Goal: Task Accomplishment & Management: Manage account settings

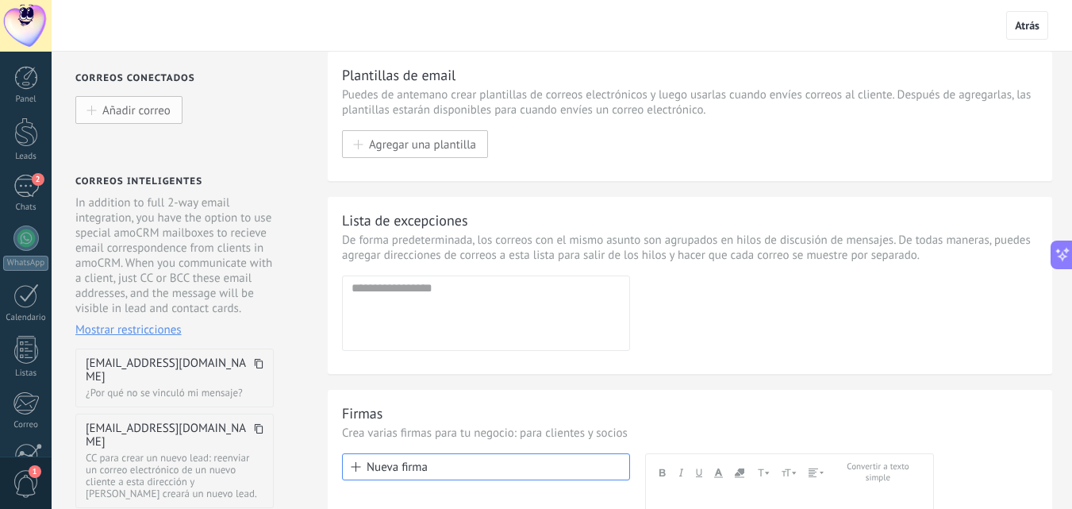
click at [155, 111] on span "Añadir correo" at bounding box center [136, 109] width 68 height 13
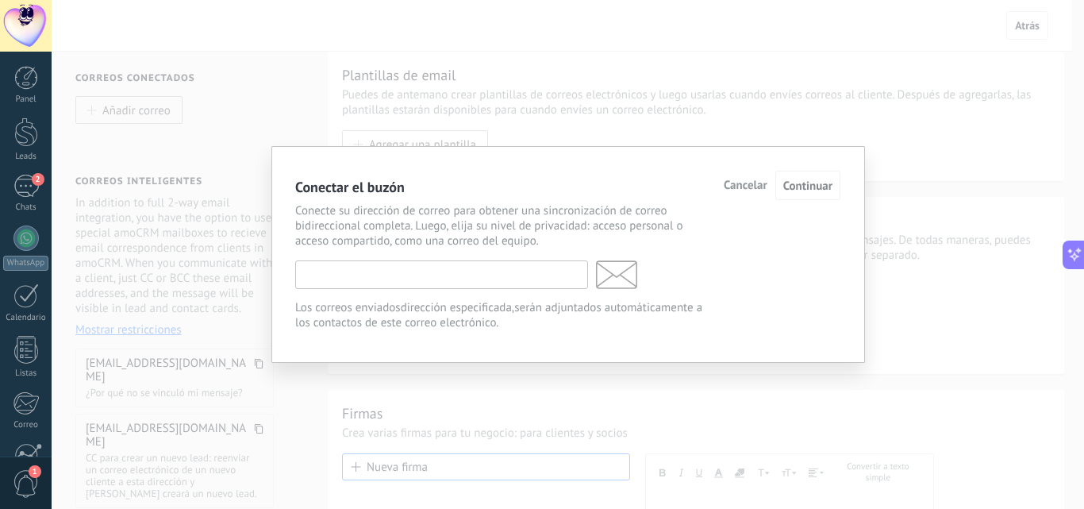
click at [406, 276] on input "text" at bounding box center [441, 274] width 293 height 29
type input "**********"
click at [808, 183] on span "Continuar" at bounding box center [807, 186] width 49 height 15
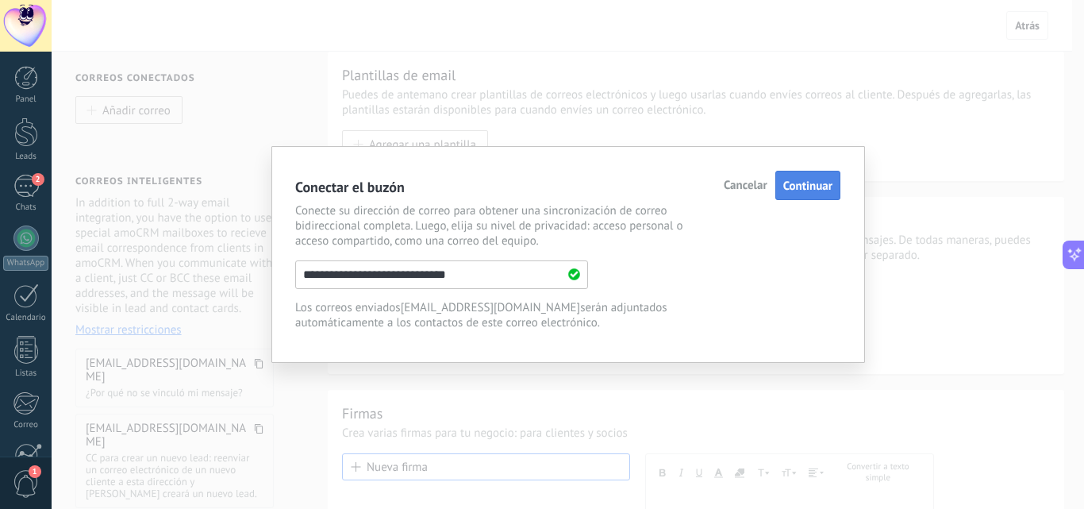
click at [802, 190] on span "Continuar" at bounding box center [807, 186] width 49 height 15
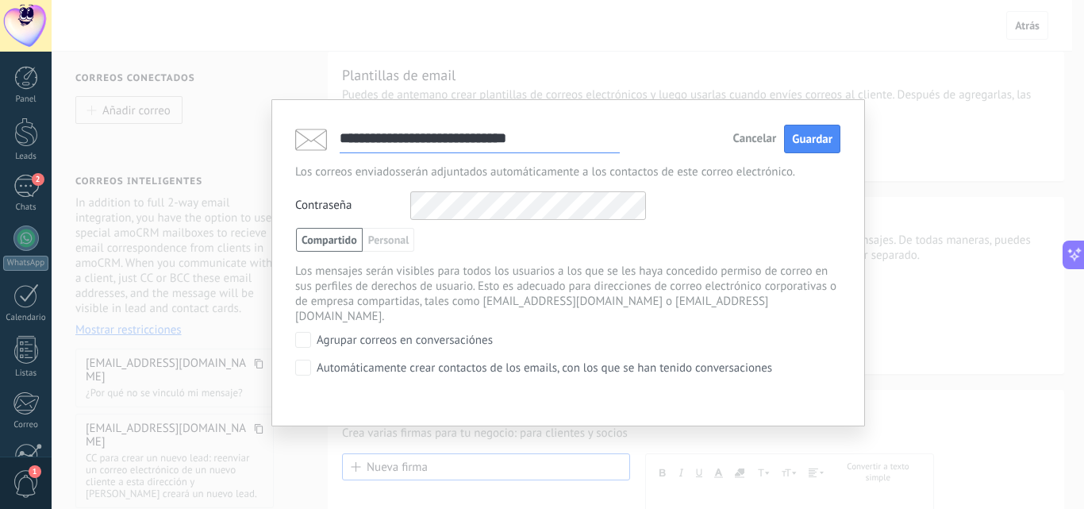
click at [336, 189] on div "**********" at bounding box center [567, 263] width 545 height 278
click at [742, 202] on div "Contraseña Otros IMAP nombre de usuario y contraseña" at bounding box center [567, 205] width 545 height 29
click at [804, 149] on button "Guardar" at bounding box center [812, 139] width 56 height 29
click at [756, 222] on div "**********" at bounding box center [567, 292] width 545 height 202
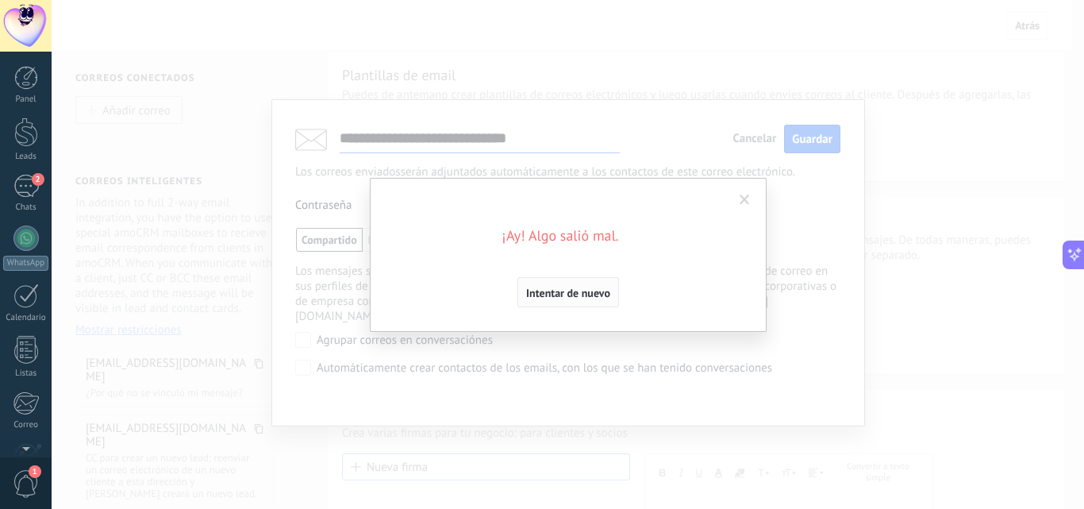
click at [589, 298] on span "Intentar de nuevo" at bounding box center [568, 292] width 84 height 11
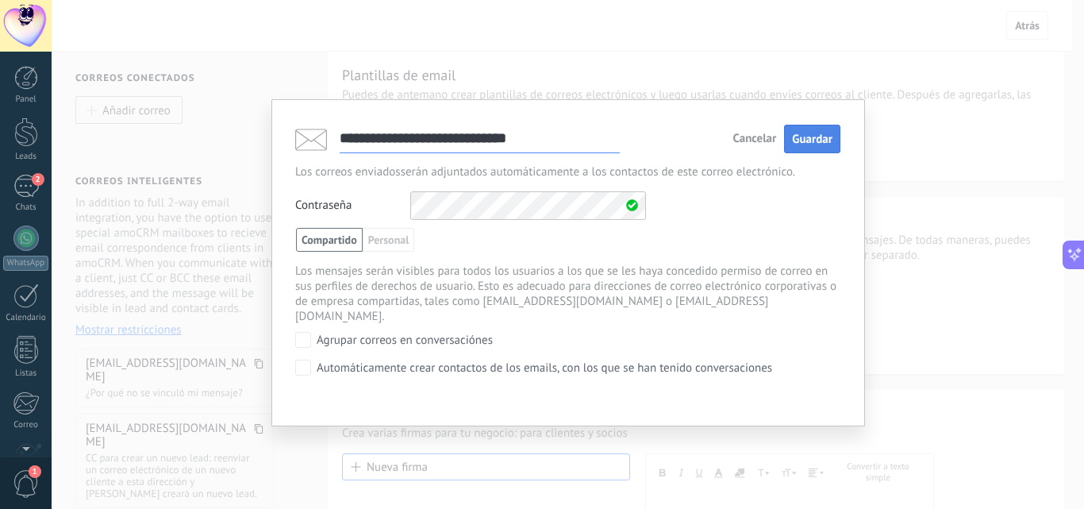
click at [799, 132] on span "Guardar" at bounding box center [812, 139] width 40 height 15
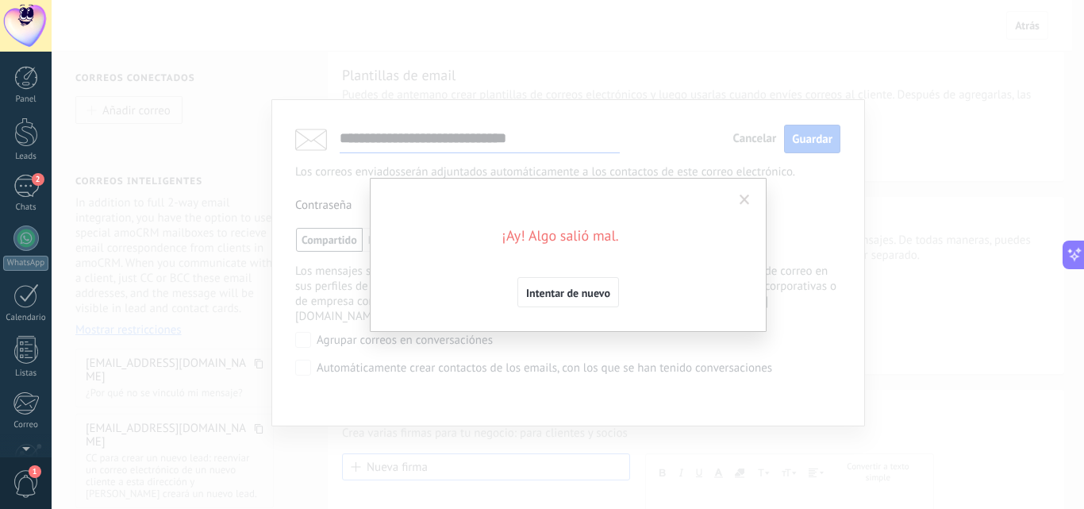
click at [751, 200] on span at bounding box center [744, 199] width 26 height 27
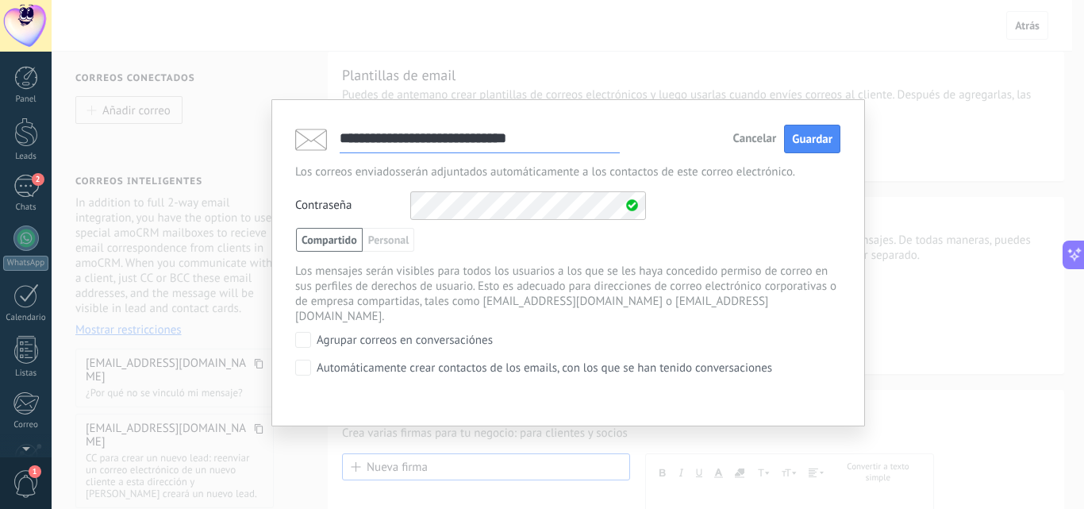
click at [753, 142] on span "Cancelar" at bounding box center [754, 138] width 44 height 11
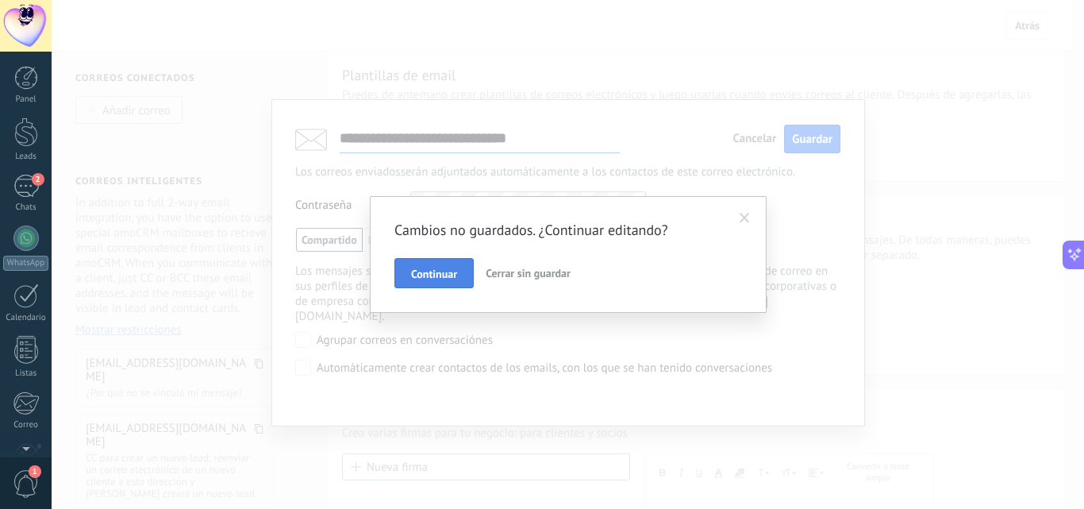
click at [448, 275] on span "Continuar" at bounding box center [434, 273] width 46 height 11
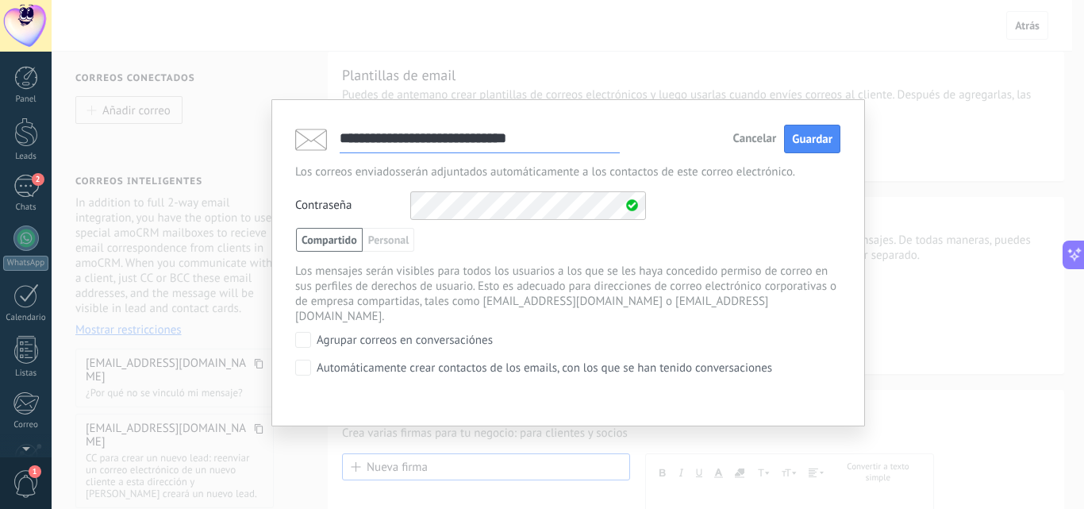
click at [767, 139] on span "Cancelar" at bounding box center [754, 138] width 44 height 11
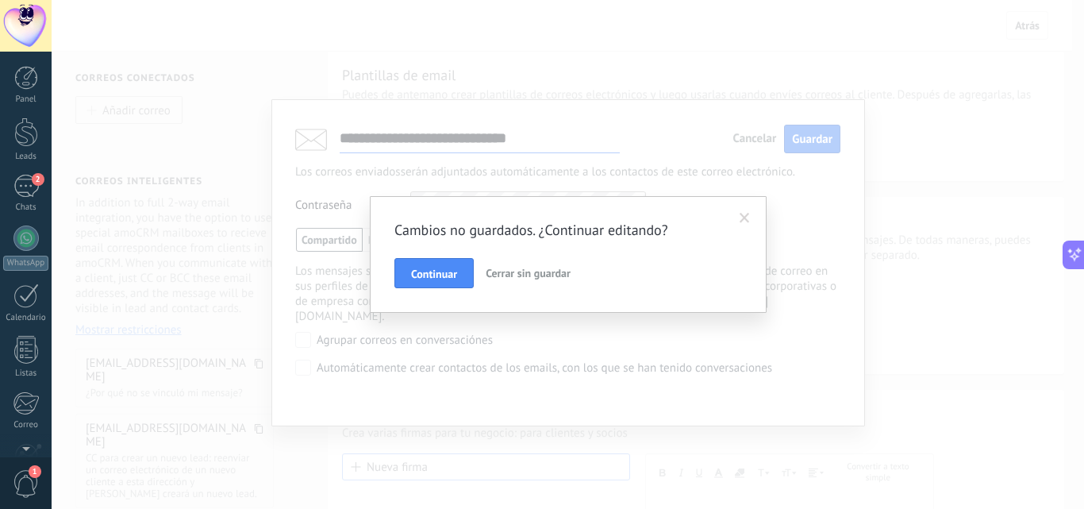
click at [545, 274] on span "Cerrar sin guardar" at bounding box center [528, 273] width 85 height 14
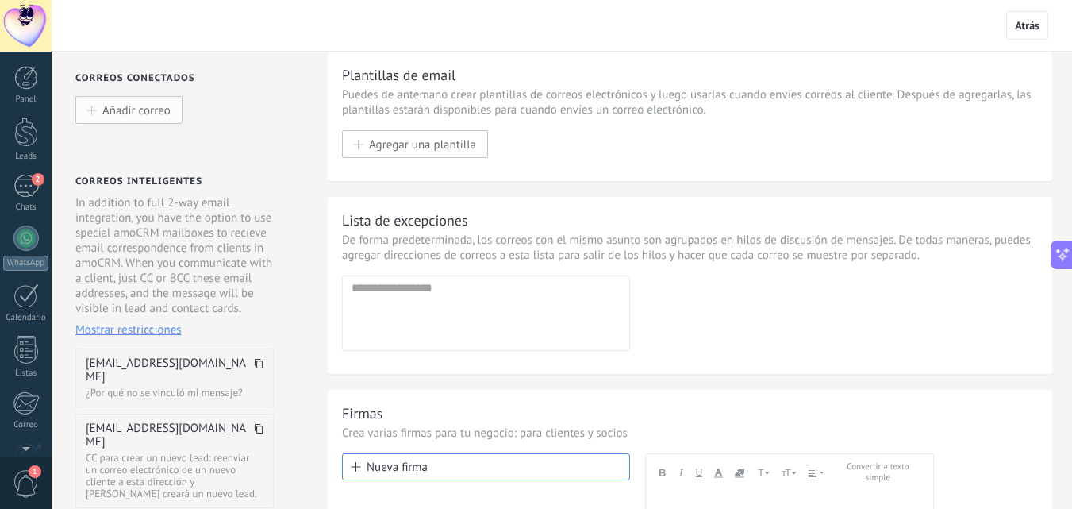
click at [134, 106] on span "Añadir correo" at bounding box center [136, 109] width 68 height 13
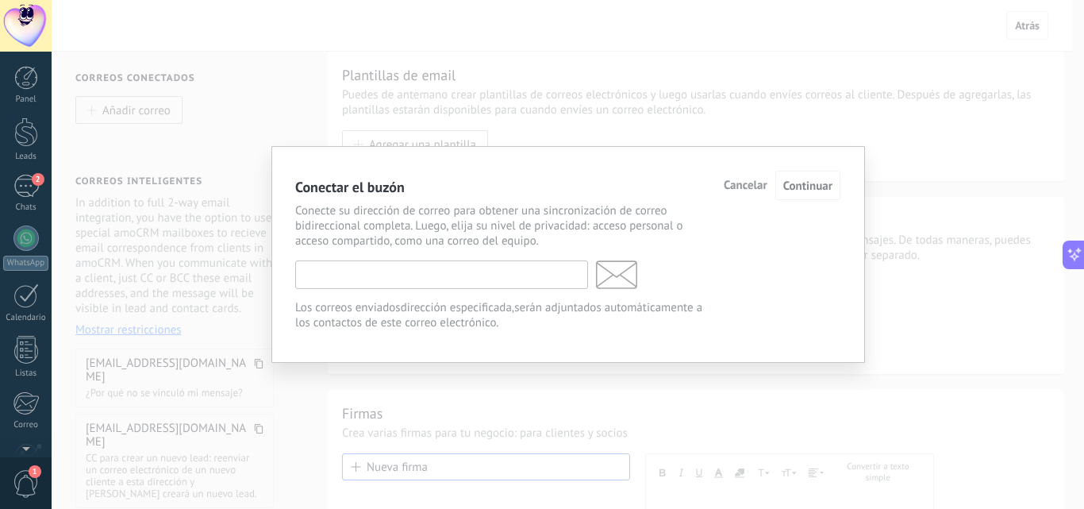
click at [440, 279] on input "text" at bounding box center [441, 274] width 293 height 29
type input "*"
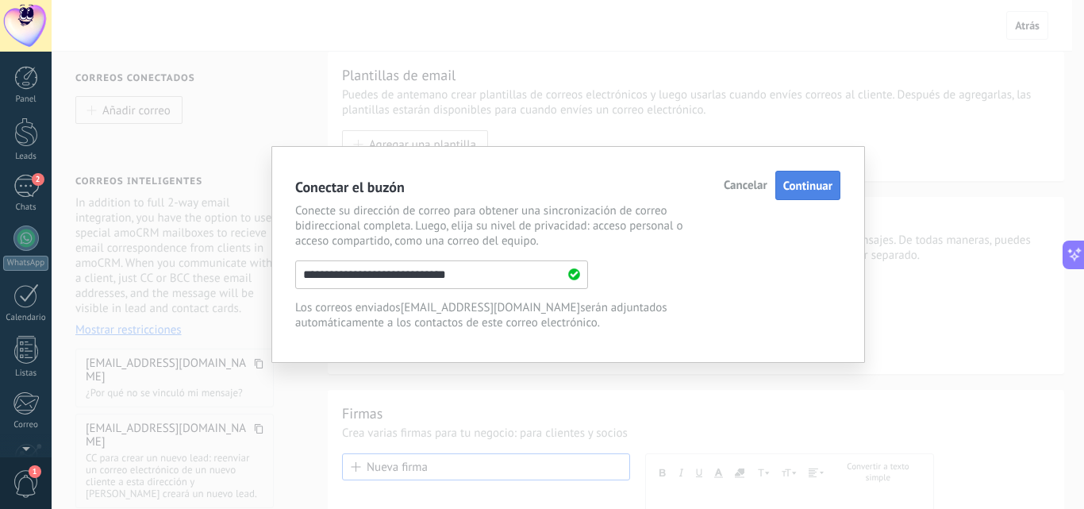
type input "**********"
click at [820, 187] on span "Continuar" at bounding box center [807, 186] width 49 height 15
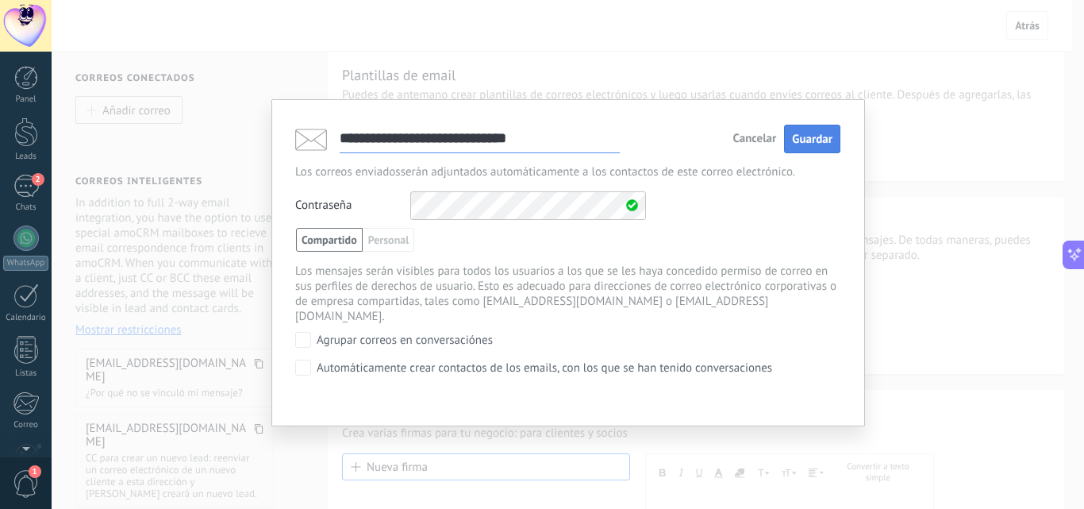
click at [808, 140] on span "Guardar" at bounding box center [812, 139] width 40 height 15
click at [779, 141] on span "Cancelar" at bounding box center [785, 138] width 44 height 11
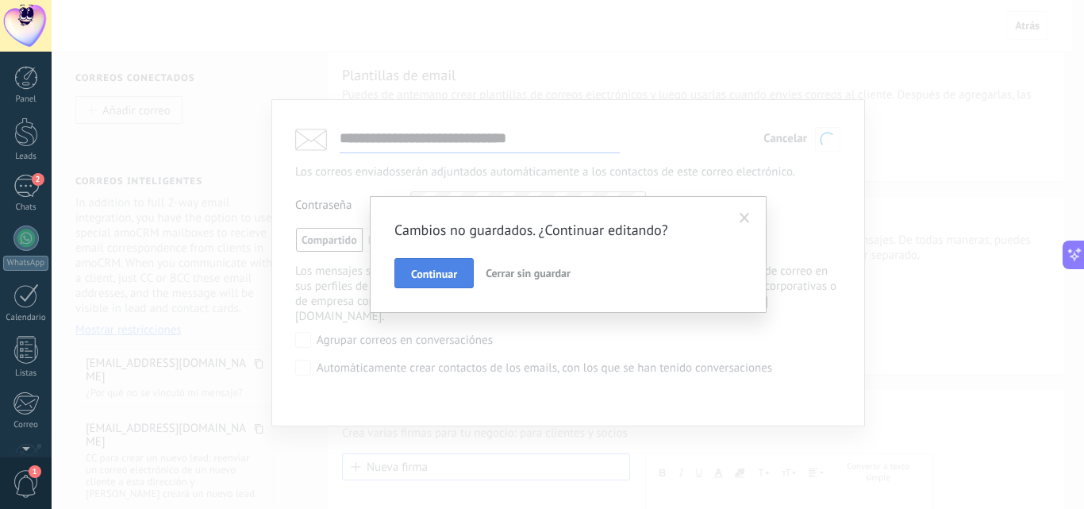
click at [447, 279] on span "Continuar" at bounding box center [434, 273] width 46 height 11
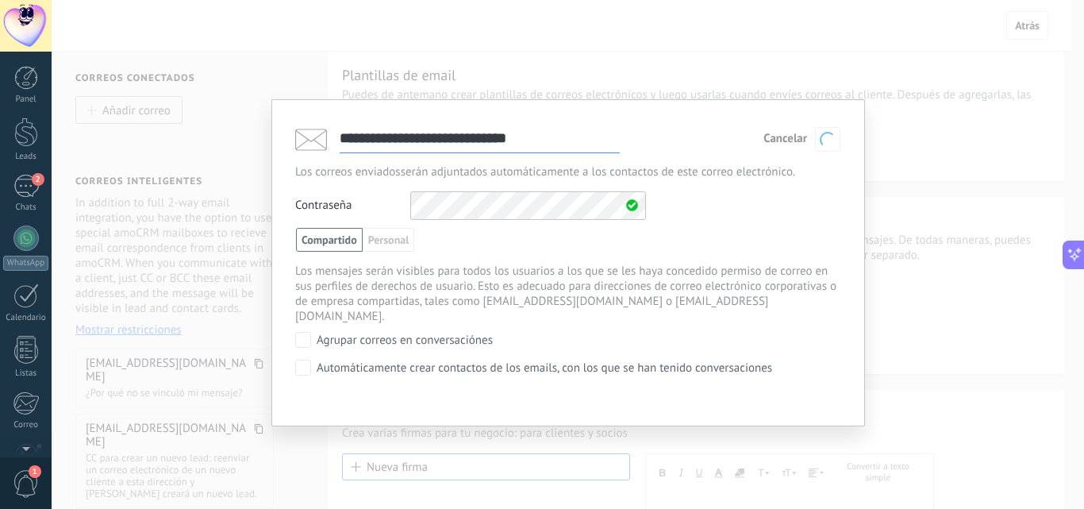
click at [782, 143] on span "Cancelar" at bounding box center [785, 138] width 44 height 11
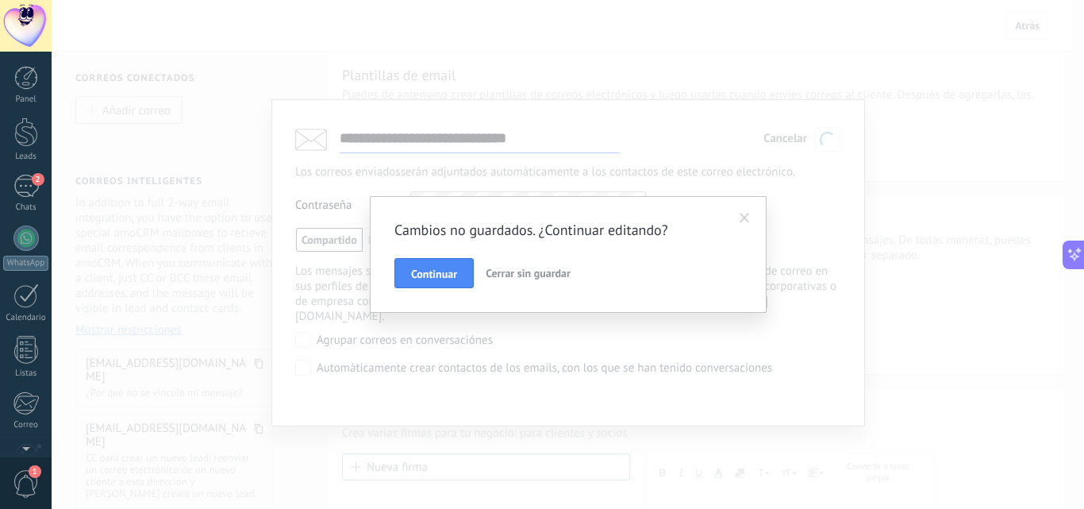
click at [557, 266] on button "Cerrar sin guardar" at bounding box center [528, 273] width 98 height 30
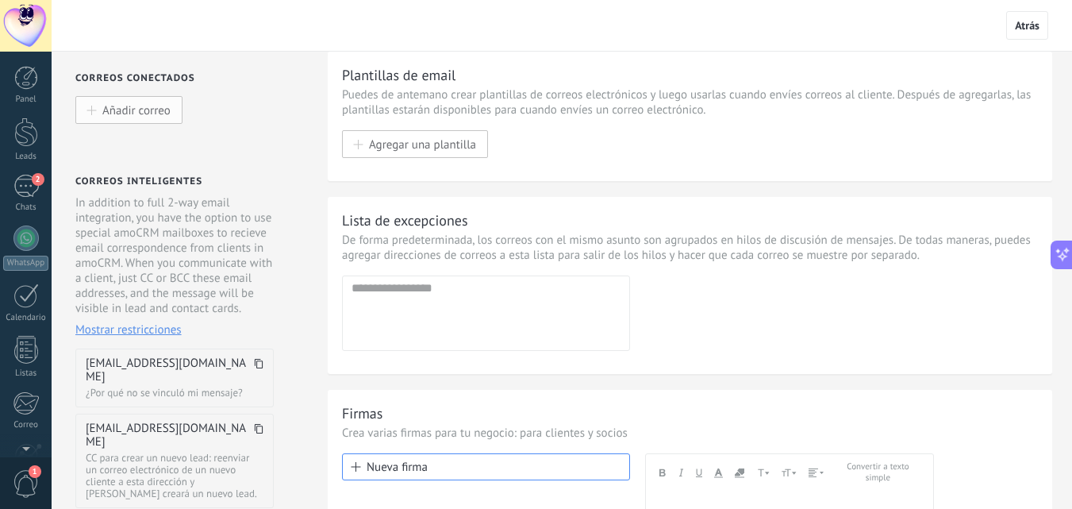
click at [148, 118] on button "Añadir correo" at bounding box center [128, 110] width 107 height 28
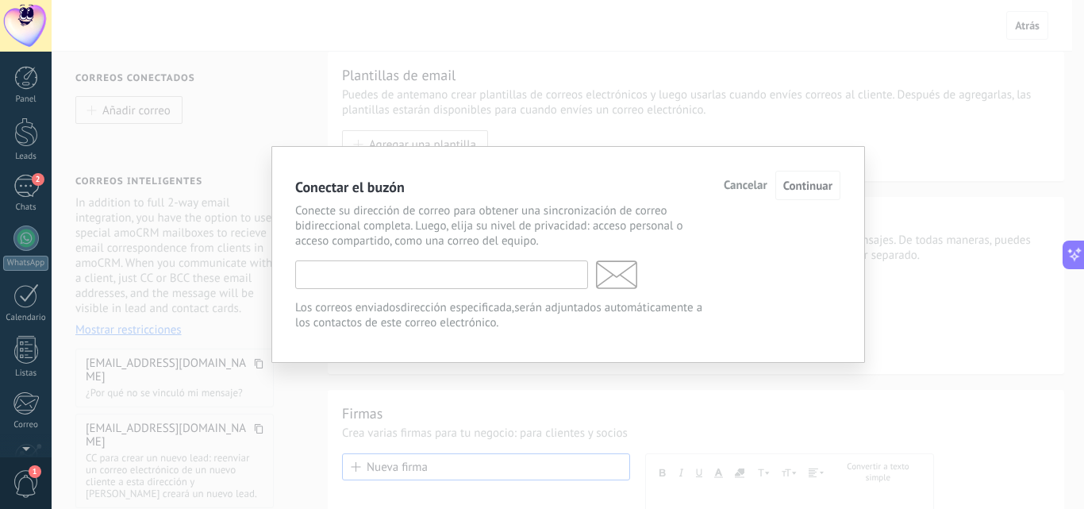
click at [389, 280] on input "text" at bounding box center [441, 274] width 293 height 29
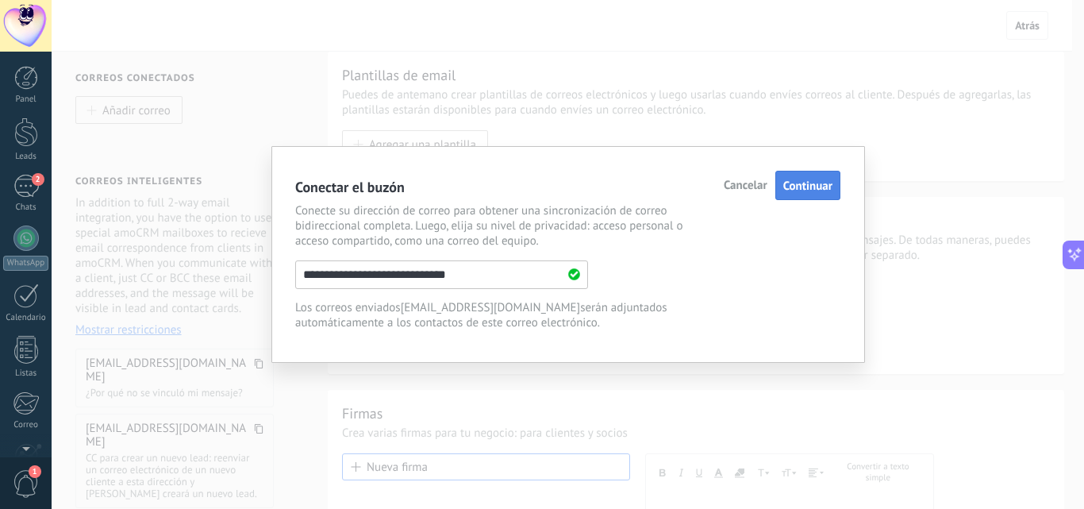
type input "**********"
click at [787, 181] on span "Continuar" at bounding box center [807, 186] width 49 height 15
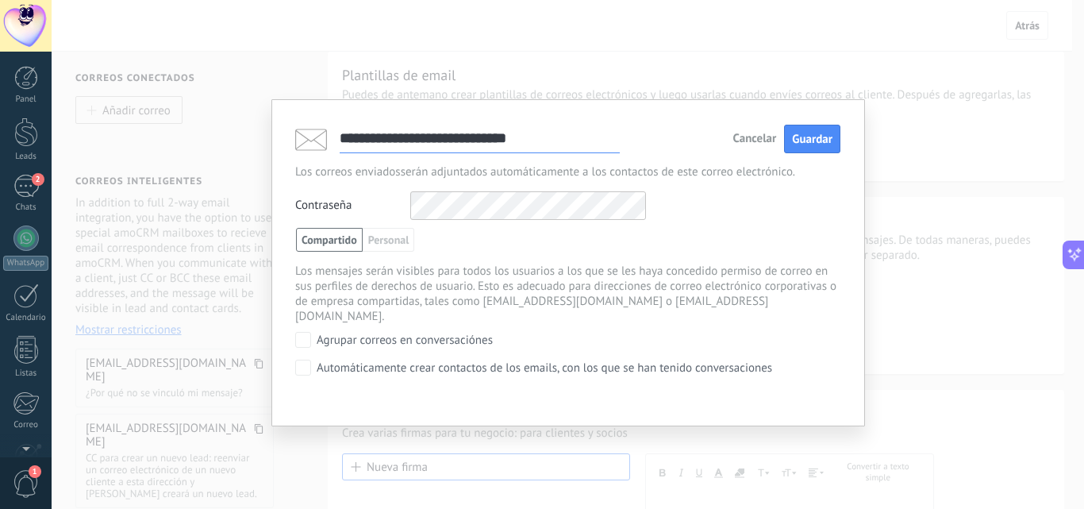
click at [695, 207] on div "Contraseña Otros IMAP nombre de usuario y contraseña" at bounding box center [567, 205] width 545 height 29
click at [799, 146] on span "Guardar" at bounding box center [812, 139] width 40 height 15
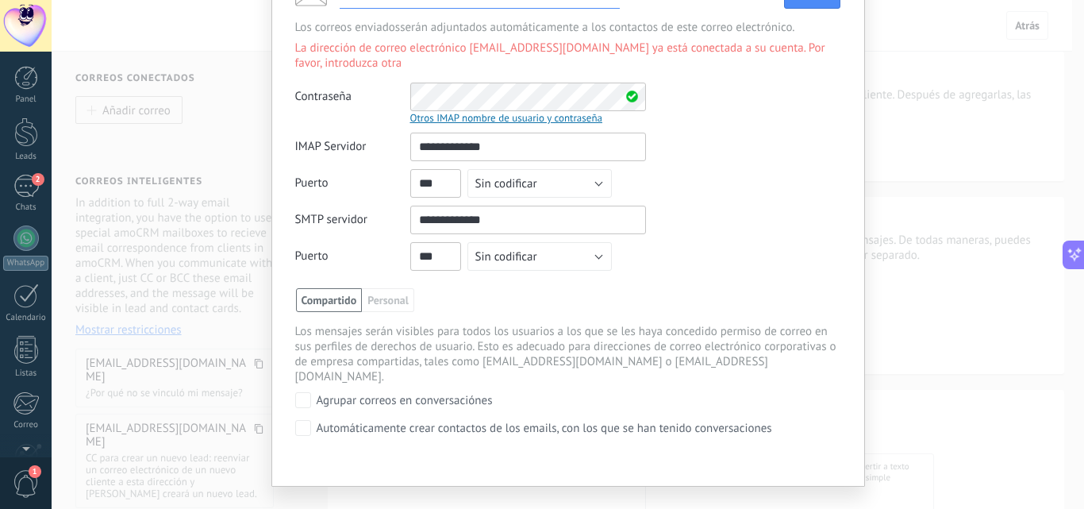
scroll to position [109, 0]
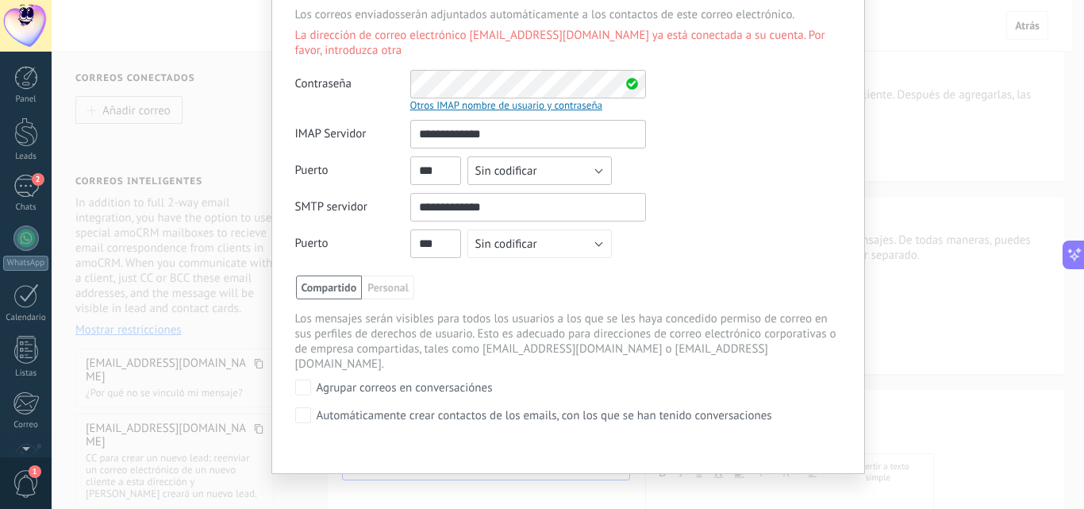
click at [592, 179] on button "Sin codificar" at bounding box center [539, 170] width 144 height 29
click at [576, 206] on li "SSL" at bounding box center [534, 197] width 153 height 27
click at [592, 247] on button "Sin codificar" at bounding box center [539, 243] width 144 height 29
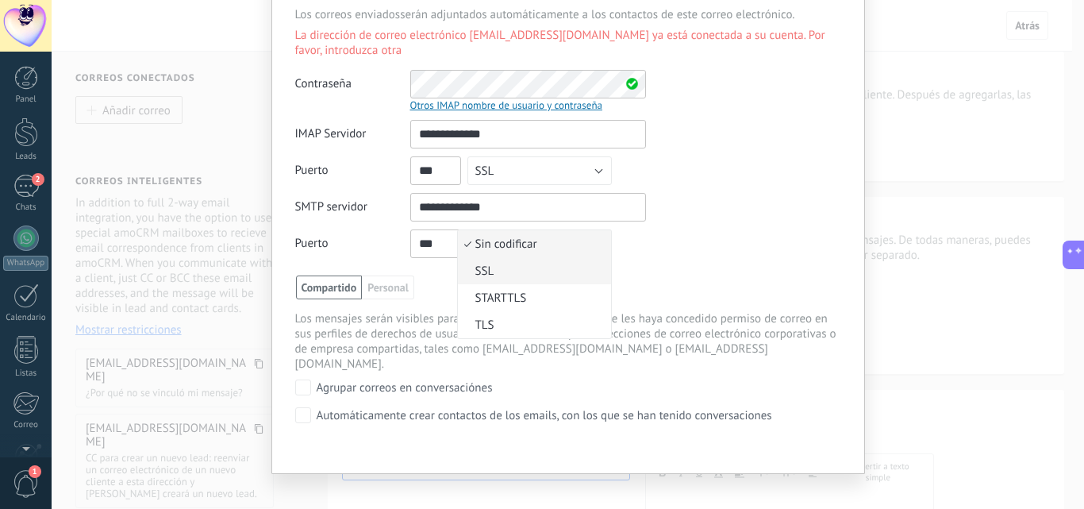
click at [560, 279] on li "SSL" at bounding box center [534, 270] width 153 height 27
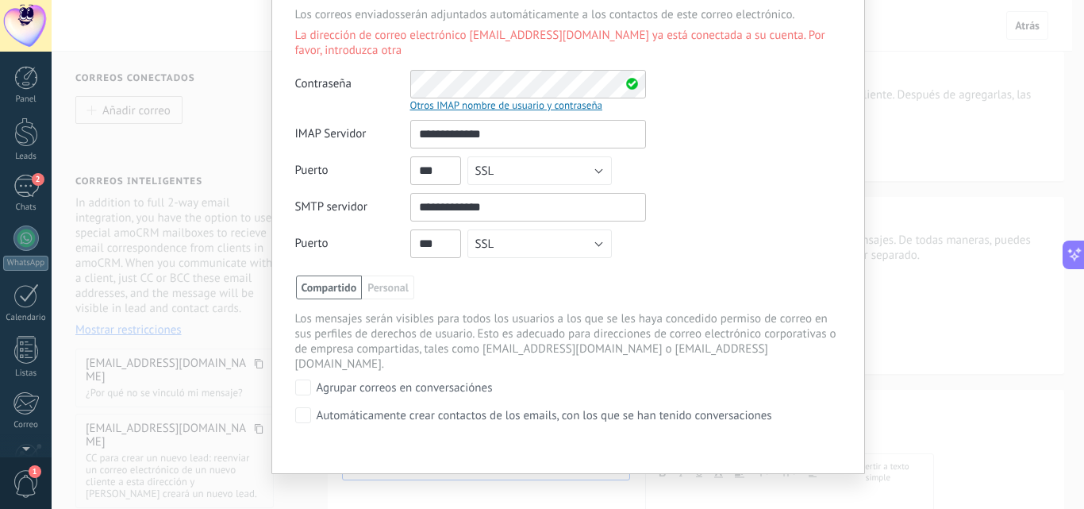
click at [726, 247] on div "**********" at bounding box center [567, 193] width 545 height 146
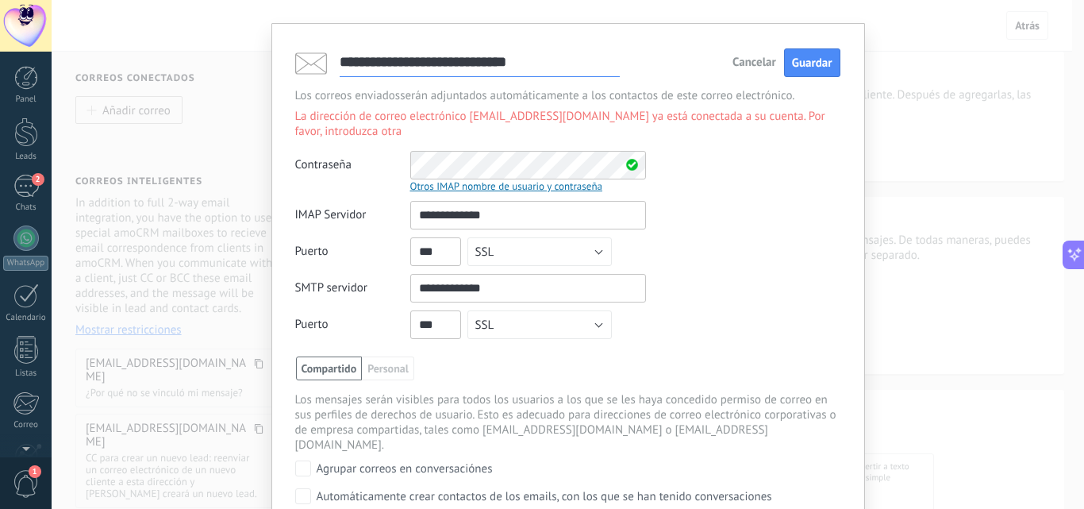
scroll to position [0, 0]
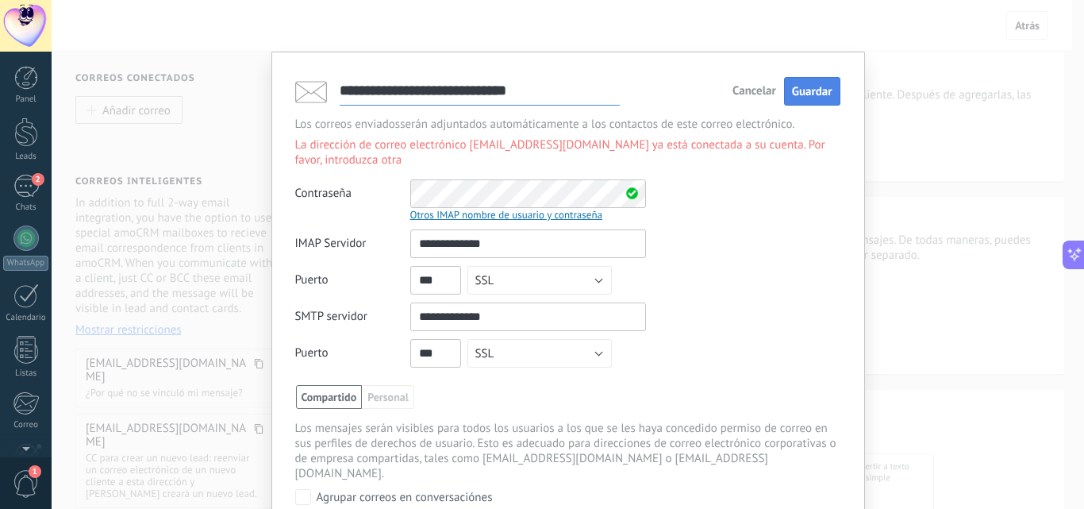
click at [812, 92] on span "Guardar" at bounding box center [812, 91] width 40 height 15
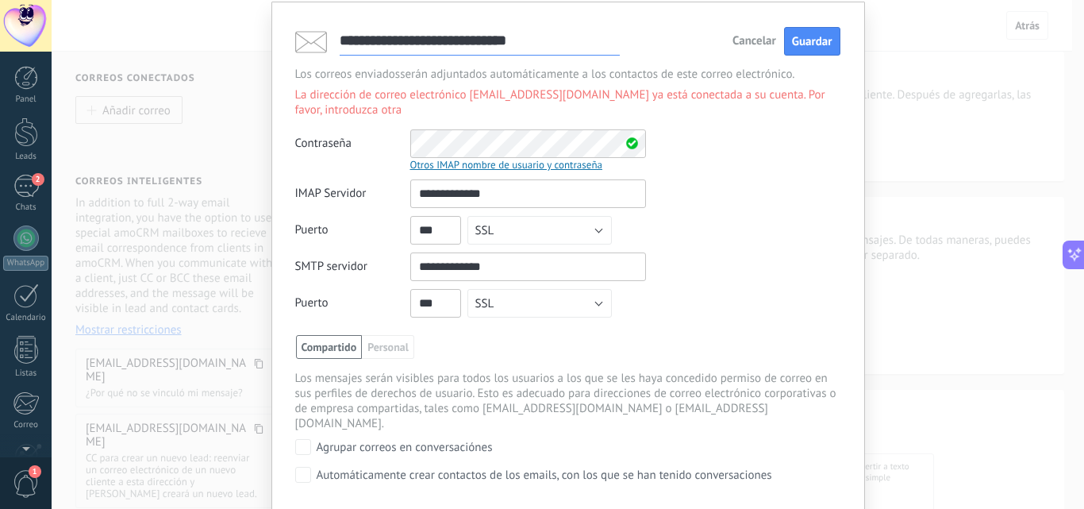
scroll to position [109, 0]
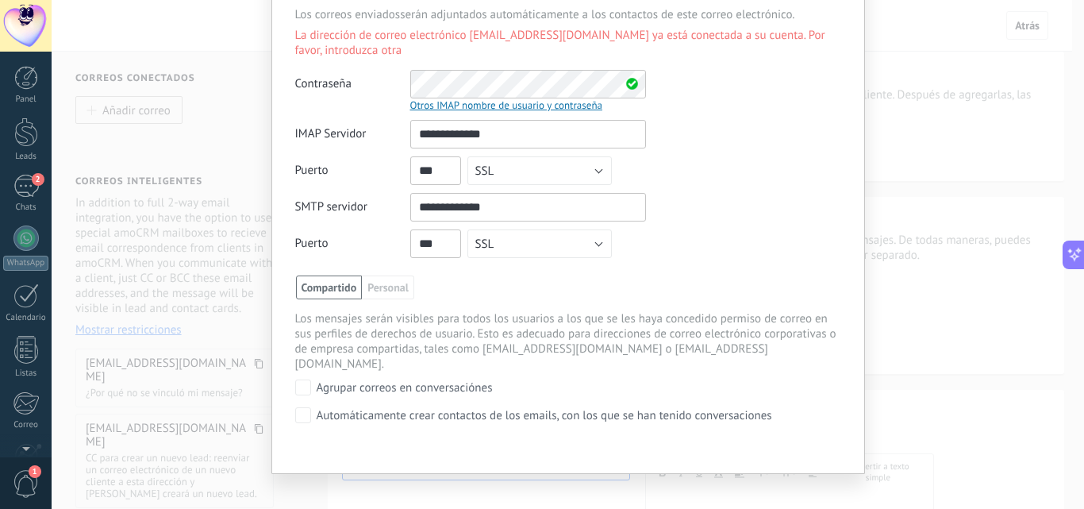
click at [308, 410] on div "**********" at bounding box center [567, 237] width 545 height 407
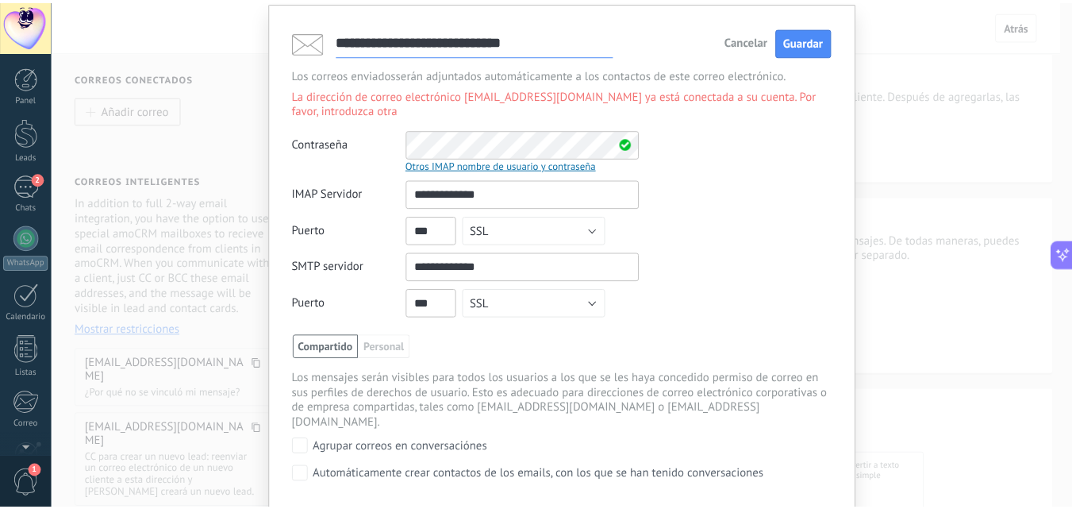
scroll to position [0, 0]
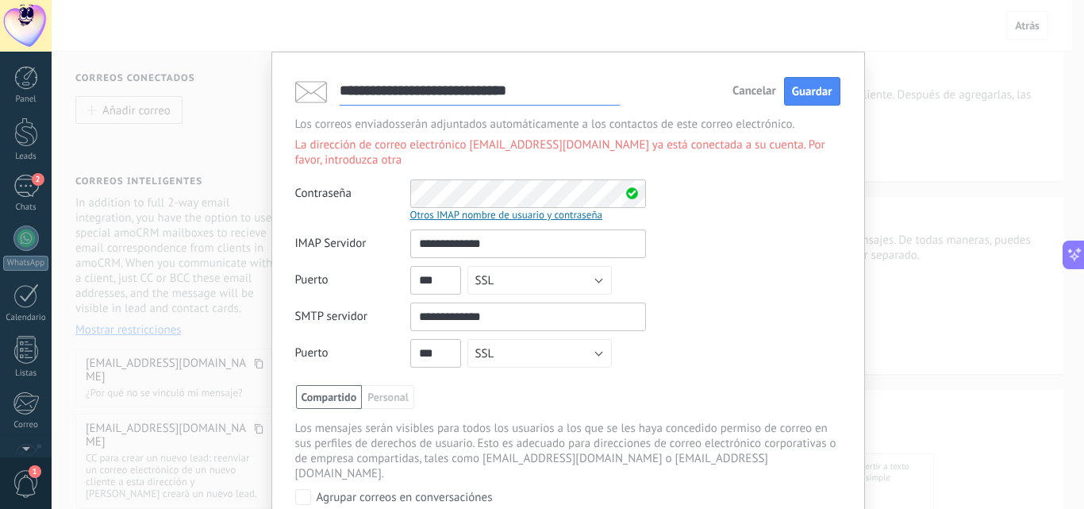
click at [732, 89] on span "Cancelar" at bounding box center [754, 91] width 44 height 11
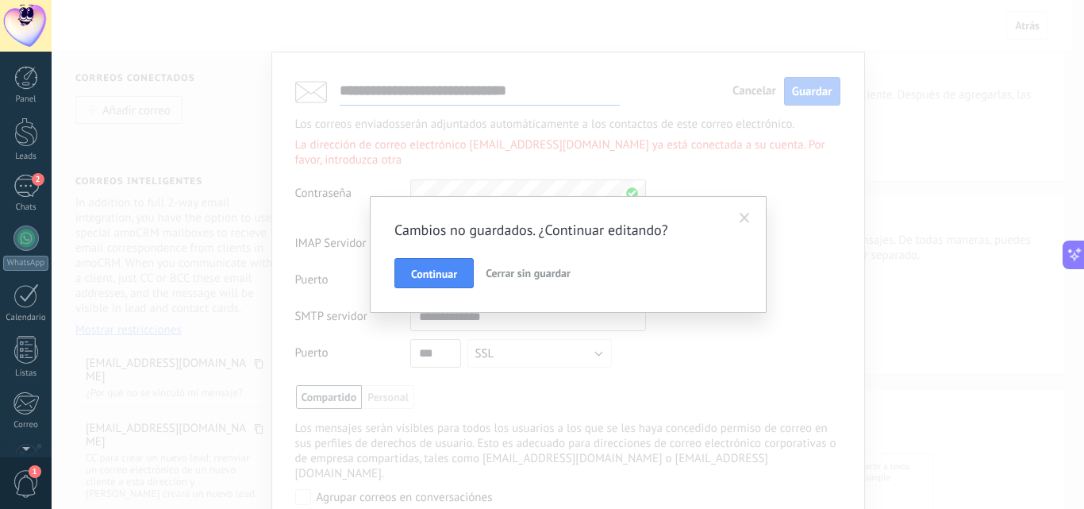
click at [500, 276] on span "Cerrar sin guardar" at bounding box center [528, 273] width 85 height 14
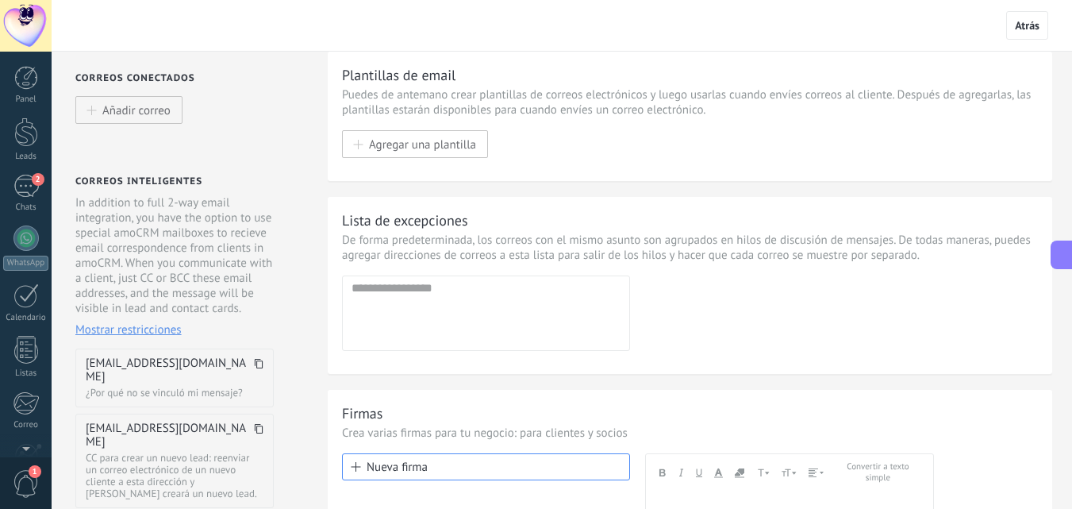
drag, startPoint x: 931, startPoint y: 324, endPoint x: 890, endPoint y: 326, distance: 41.3
click at [931, 325] on div "Agregar dirección Dirección de email incorrecta!" at bounding box center [690, 312] width 696 height 75
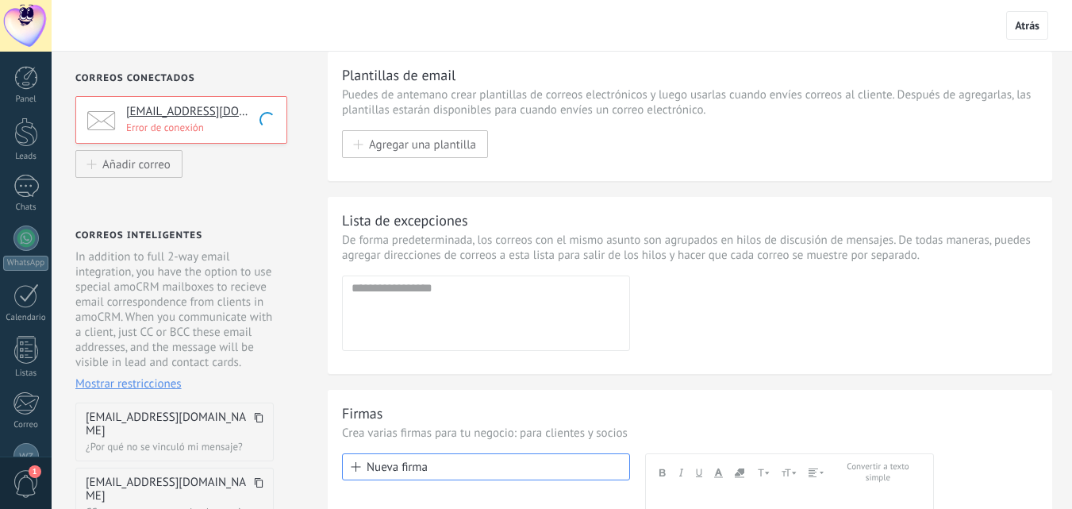
click at [209, 133] on p "Error de conexión" at bounding box center [201, 127] width 151 height 13
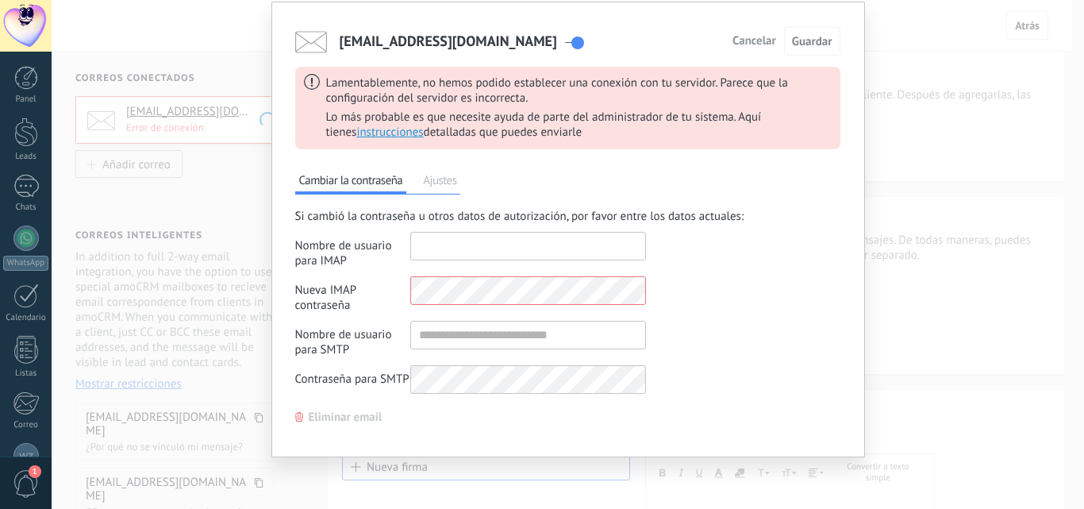
type input "**********"
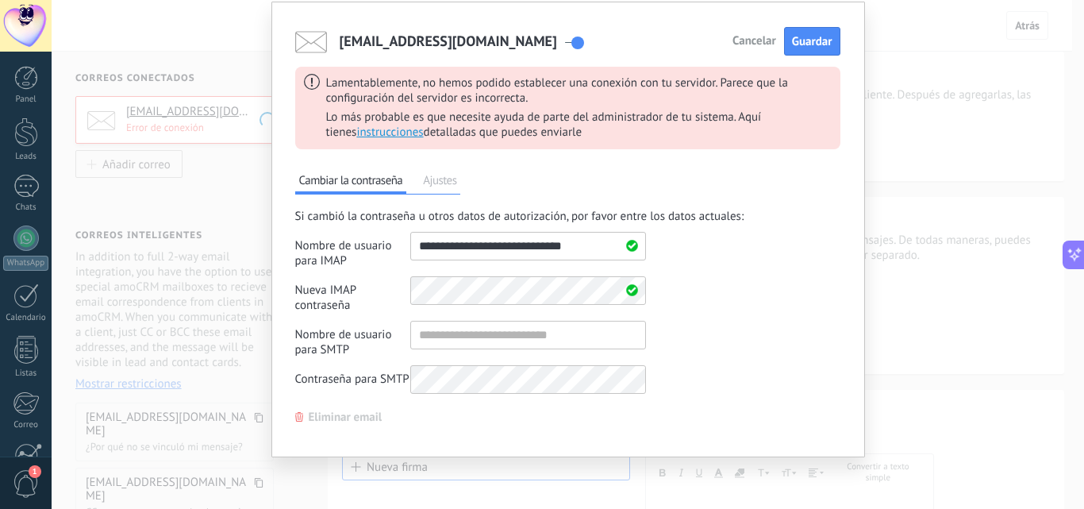
scroll to position [102, 0]
click at [390, 281] on div "Nueva IMAP contraseña Campos para los datos de autorización adicionales" at bounding box center [470, 294] width 351 height 36
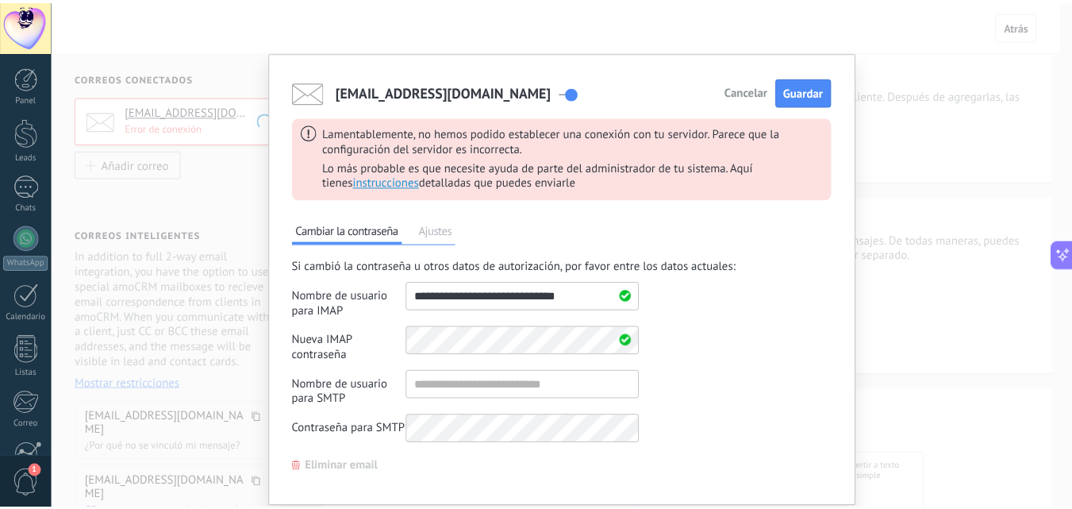
scroll to position [50, 0]
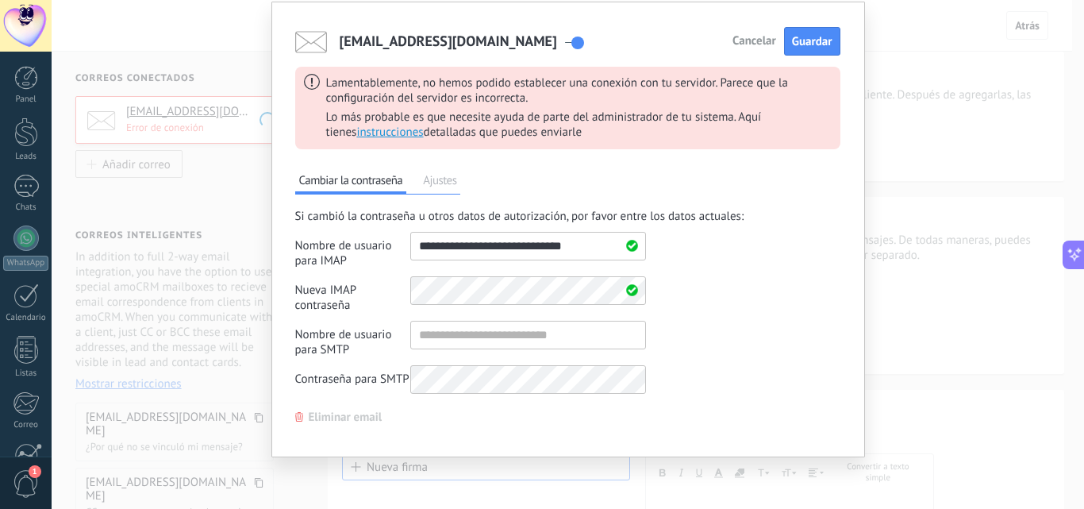
click at [428, 175] on span "Ajustes" at bounding box center [439, 182] width 41 height 22
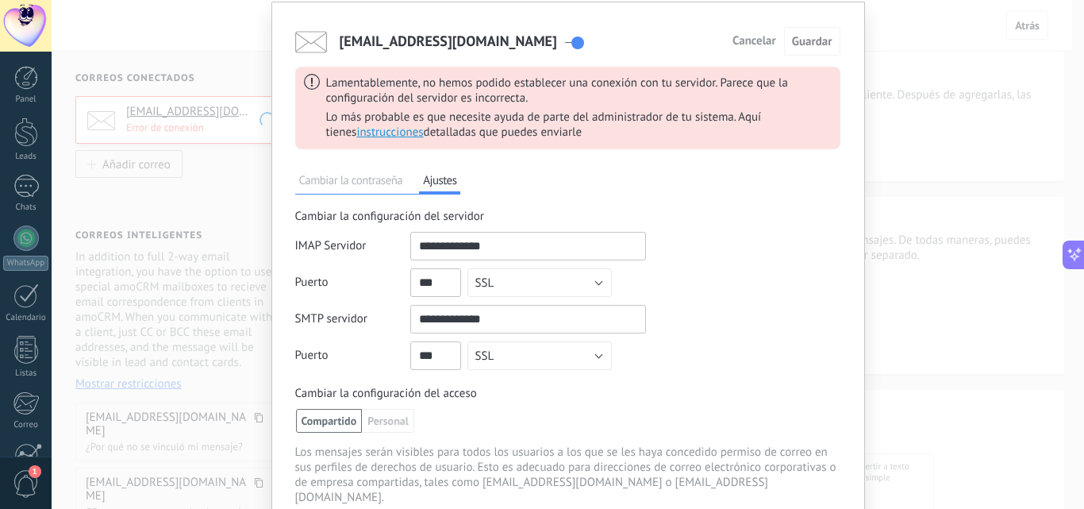
click at [372, 182] on span "Cambiar la contraseña" at bounding box center [351, 182] width 112 height 22
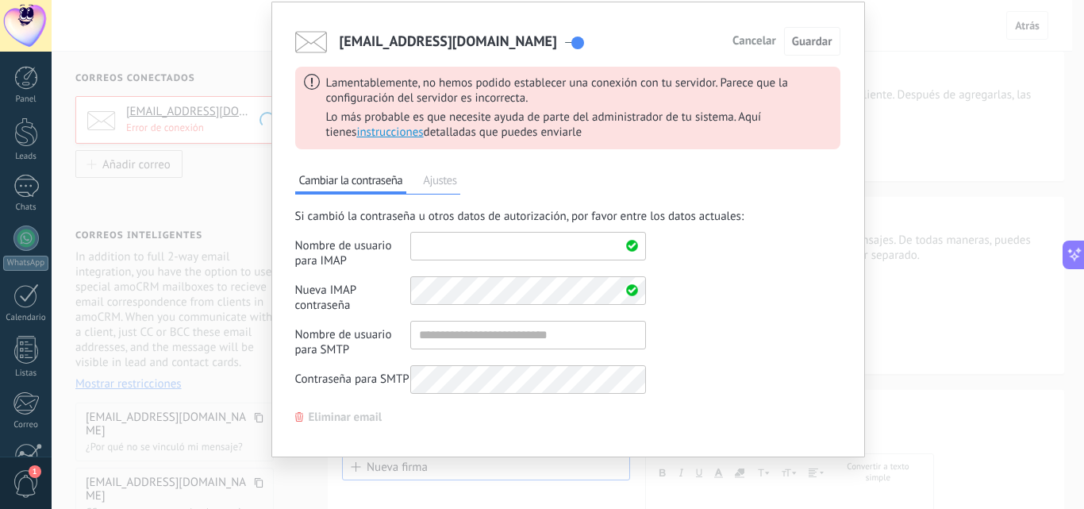
click at [463, 252] on input "shared" at bounding box center [528, 246] width 236 height 29
type input "**********"
click at [482, 337] on input "shared" at bounding box center [528, 335] width 236 height 29
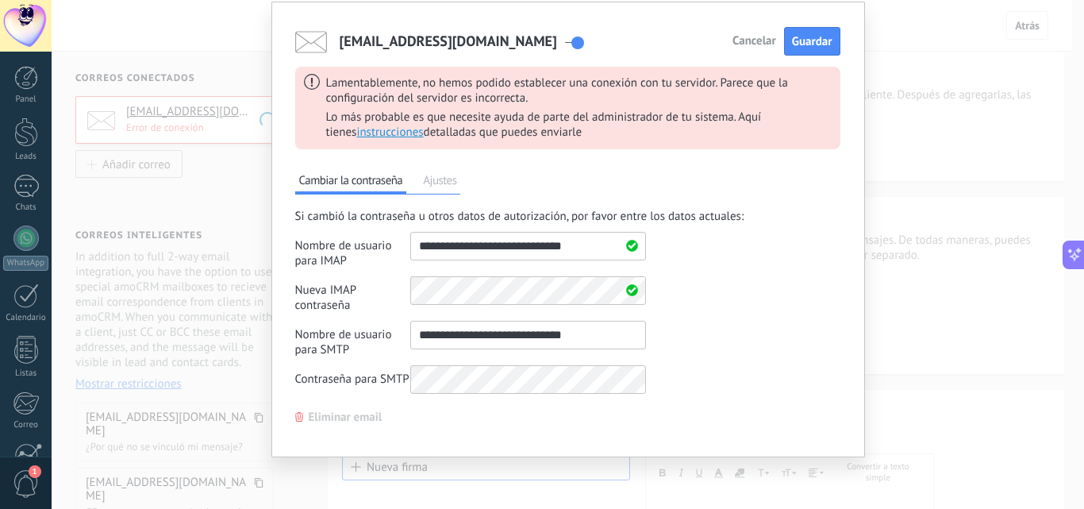
type input "**********"
click at [816, 386] on div "Si cambió la contraseña u otros datos de autorización, por favor entre los dato…" at bounding box center [567, 305] width 545 height 193
click at [804, 36] on span "Guardar" at bounding box center [812, 41] width 40 height 15
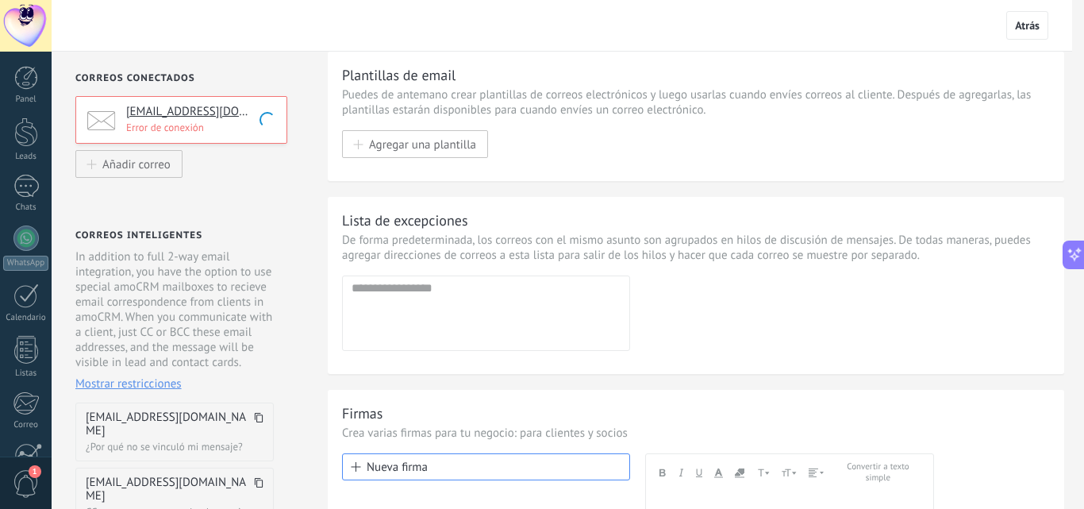
scroll to position [0, 0]
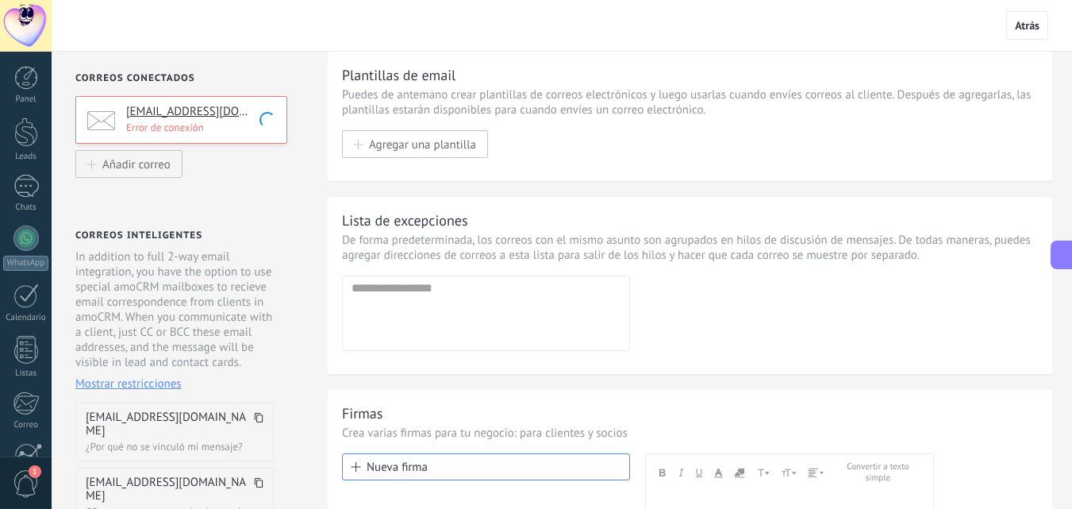
click at [232, 129] on p "Error de conexión" at bounding box center [201, 127] width 151 height 13
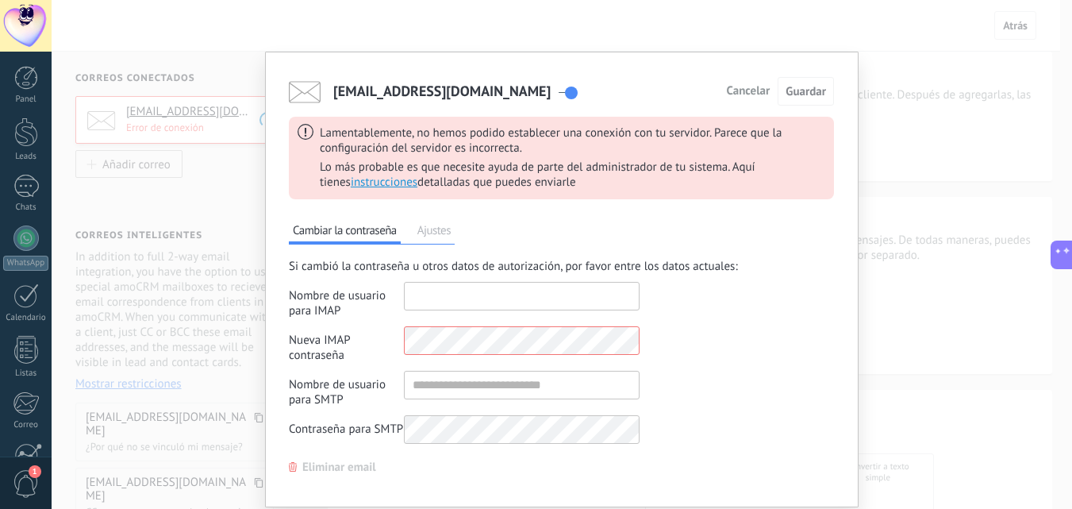
type input "**********"
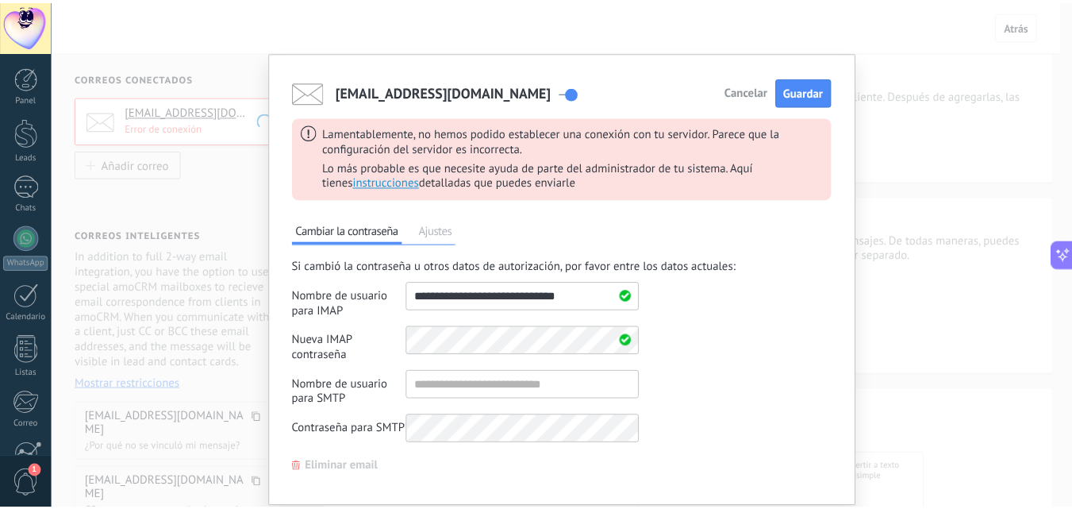
scroll to position [50, 0]
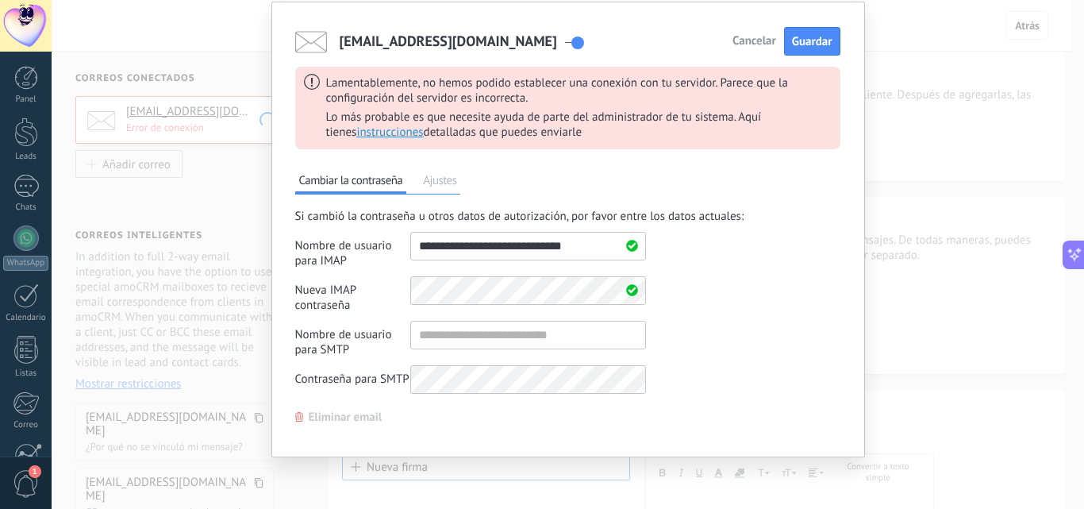
click at [355, 420] on span "Eliminar email" at bounding box center [346, 417] width 74 height 11
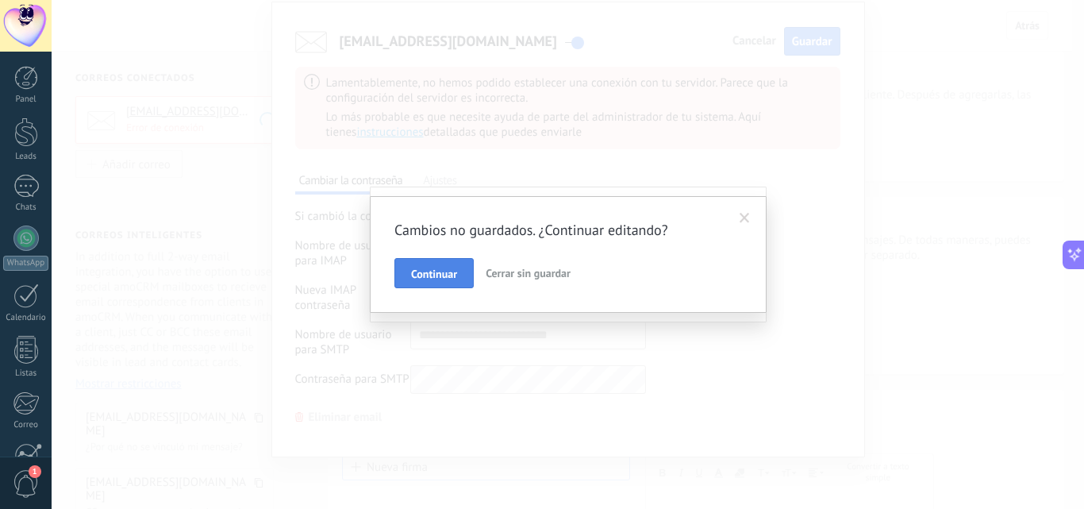
click at [436, 265] on button "Continuar" at bounding box center [433, 273] width 79 height 30
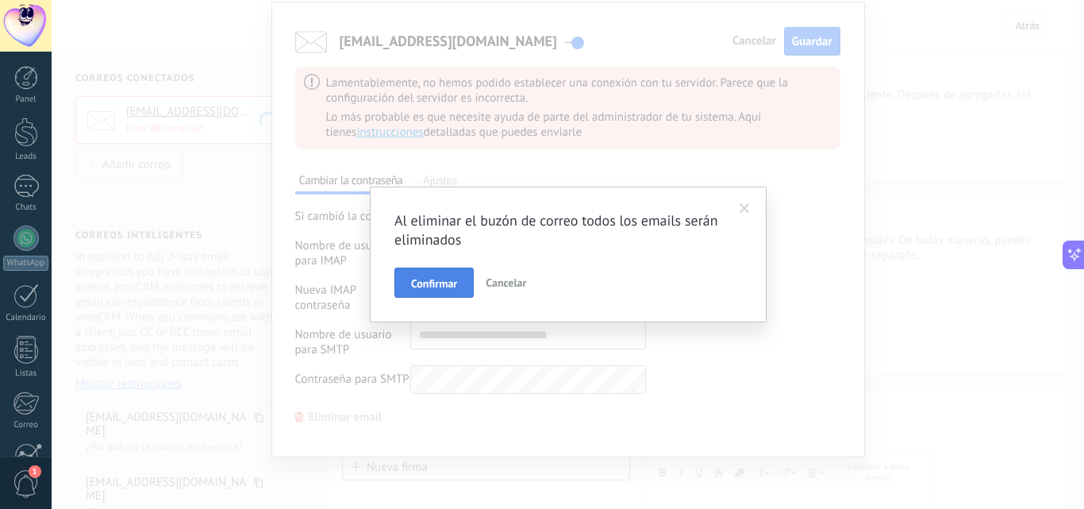
click at [471, 279] on button "Confirmar" at bounding box center [433, 282] width 79 height 30
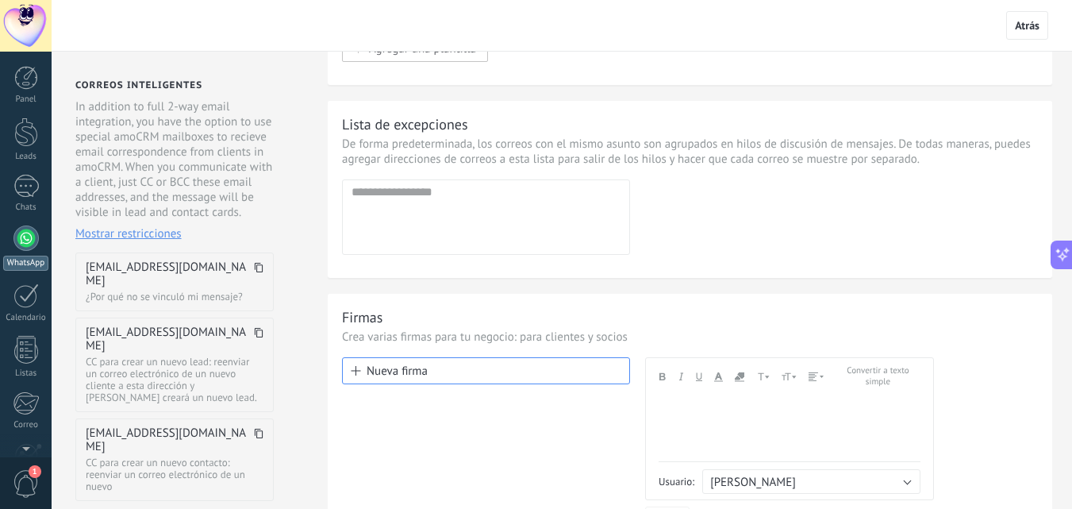
scroll to position [90, 0]
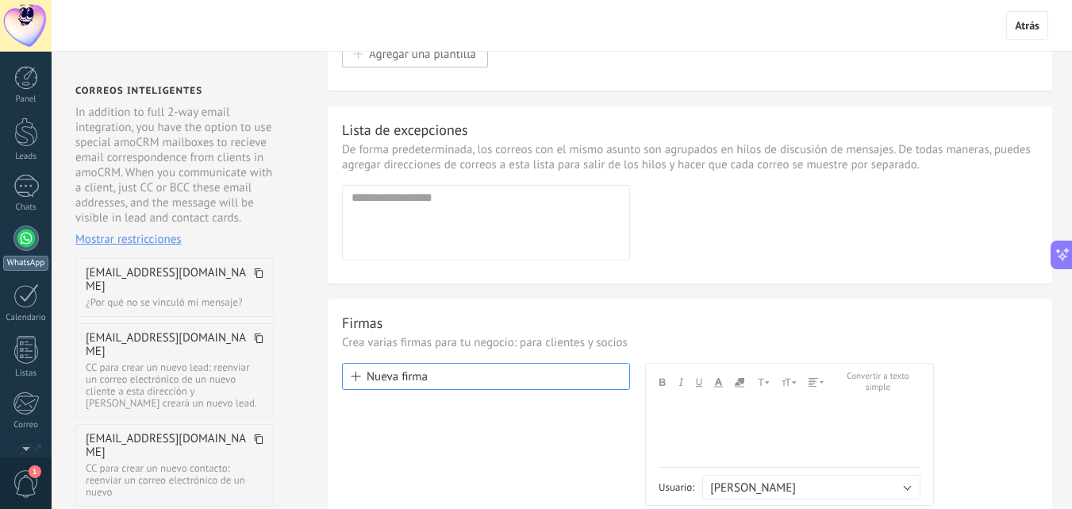
click at [23, 251] on link "WhatsApp" at bounding box center [26, 247] width 52 height 45
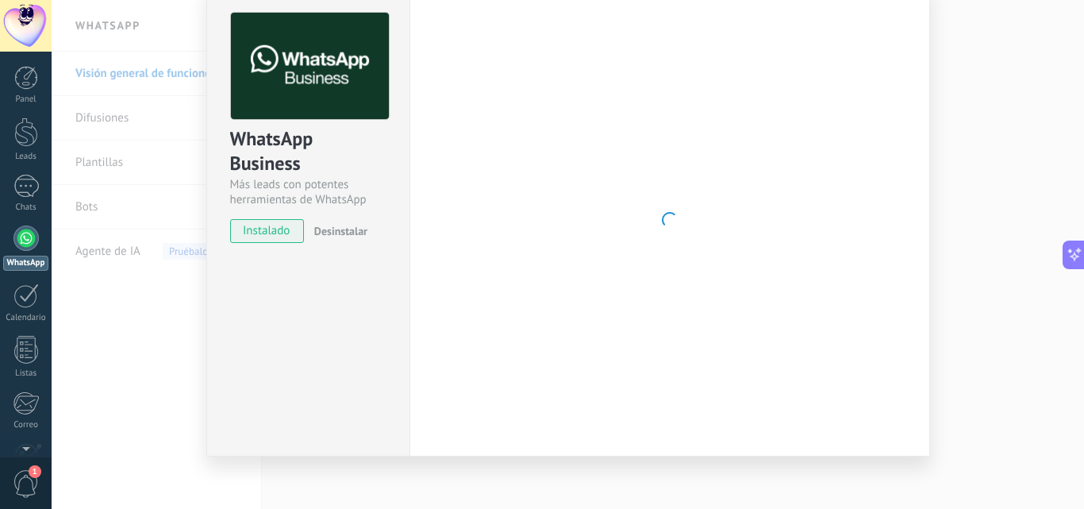
scroll to position [75, 0]
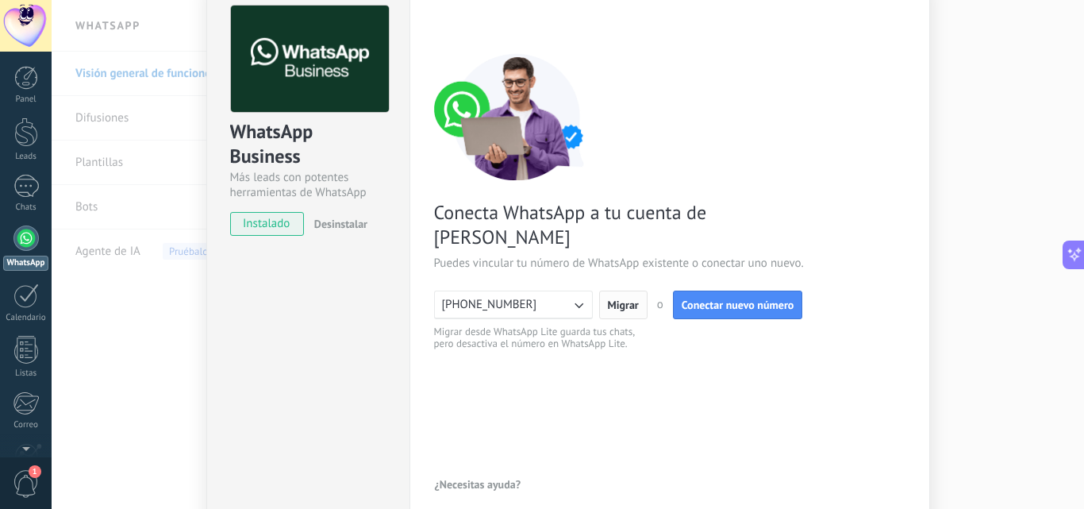
click at [636, 290] on button "Migrar" at bounding box center [623, 304] width 48 height 29
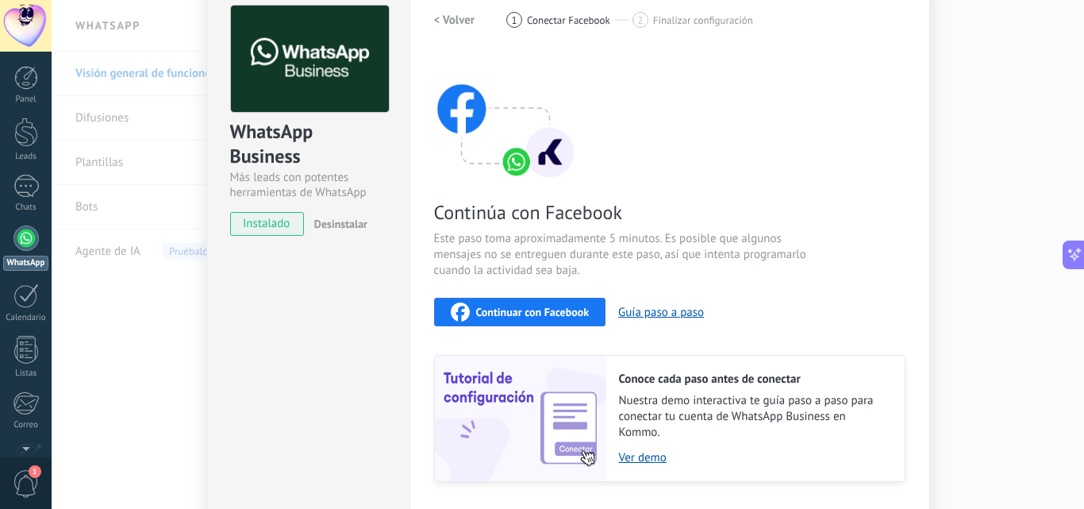
click at [551, 317] on span "Continuar con Facebook" at bounding box center [532, 311] width 113 height 11
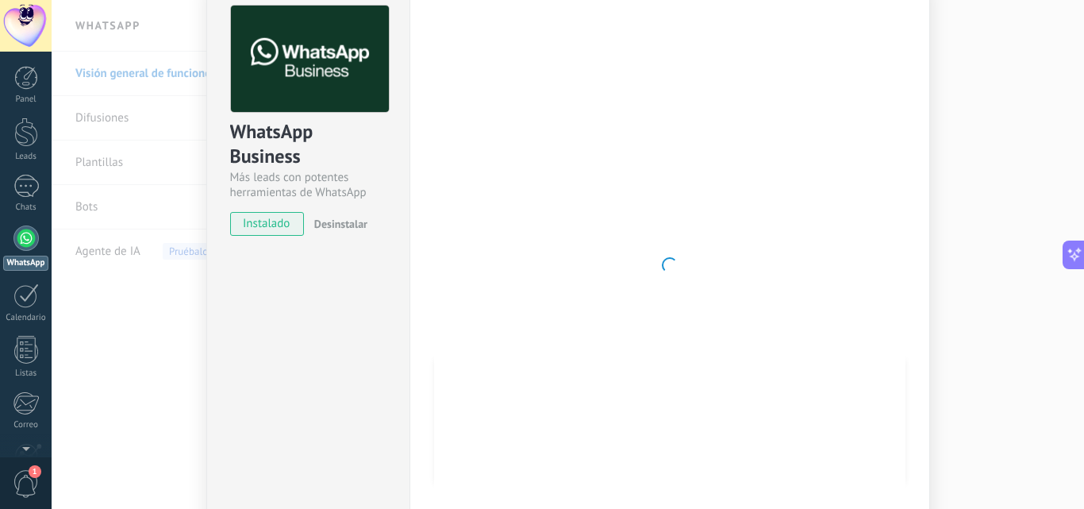
click at [810, 228] on div at bounding box center [669, 265] width 471 height 519
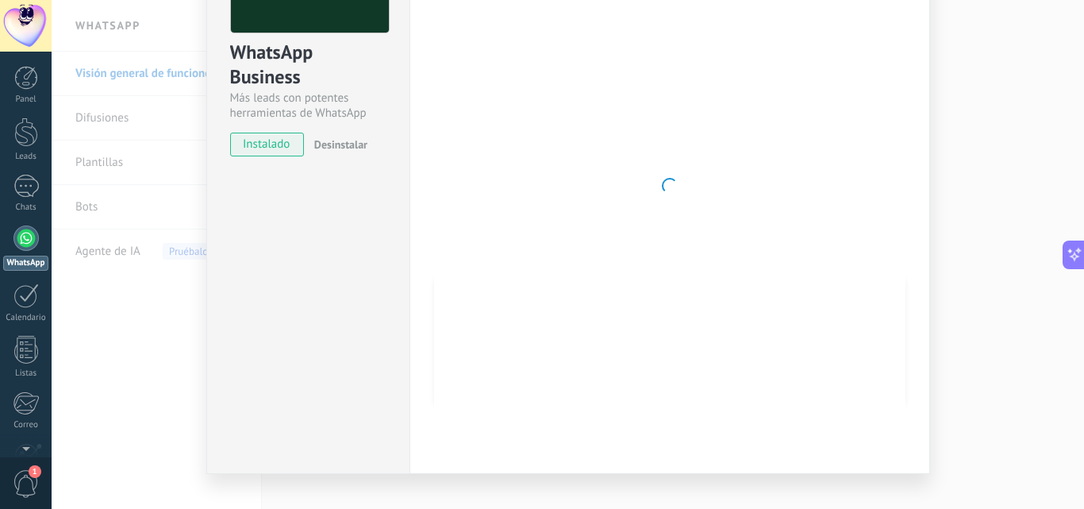
click at [332, 145] on span "Desinstalar" at bounding box center [340, 144] width 53 height 14
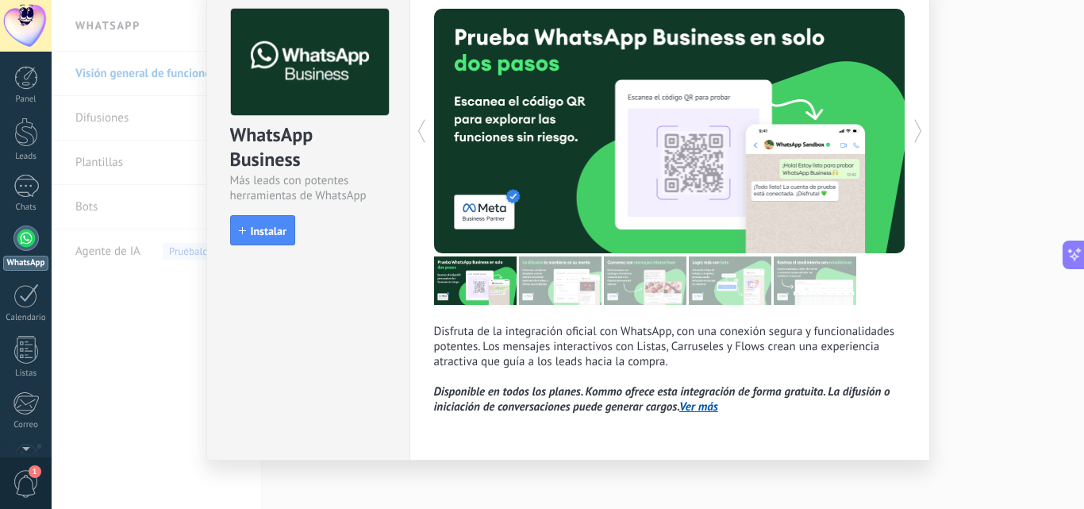
scroll to position [0, 0]
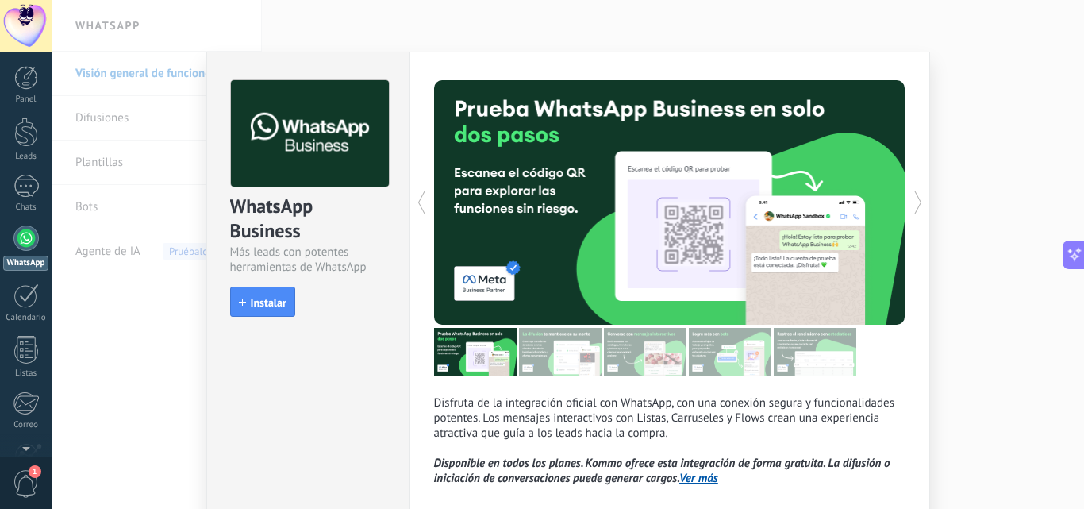
click at [981, 221] on div "WhatsApp Business Más leads con potentes herramientas de WhatsApp install Insta…" at bounding box center [568, 254] width 1032 height 509
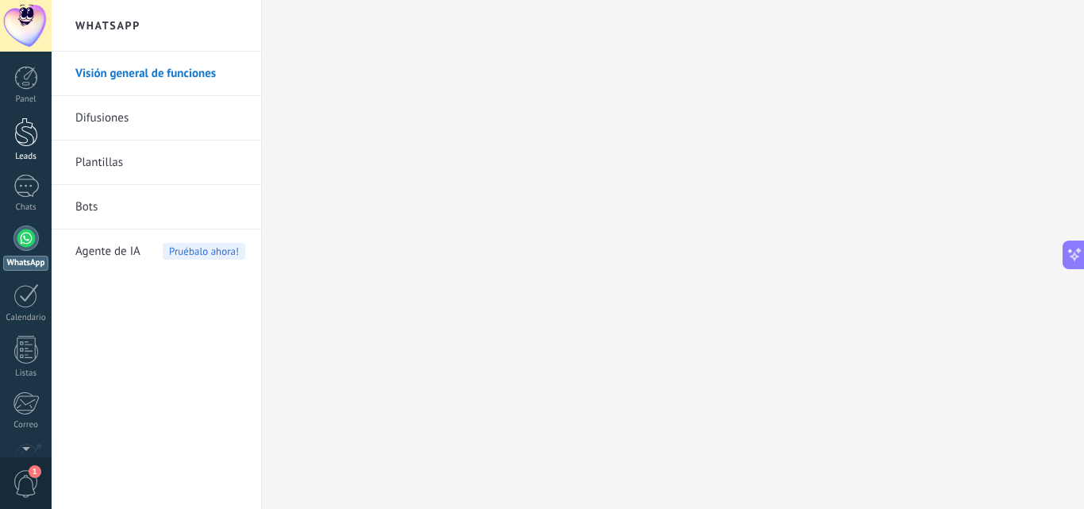
click at [20, 129] on div at bounding box center [26, 131] width 24 height 29
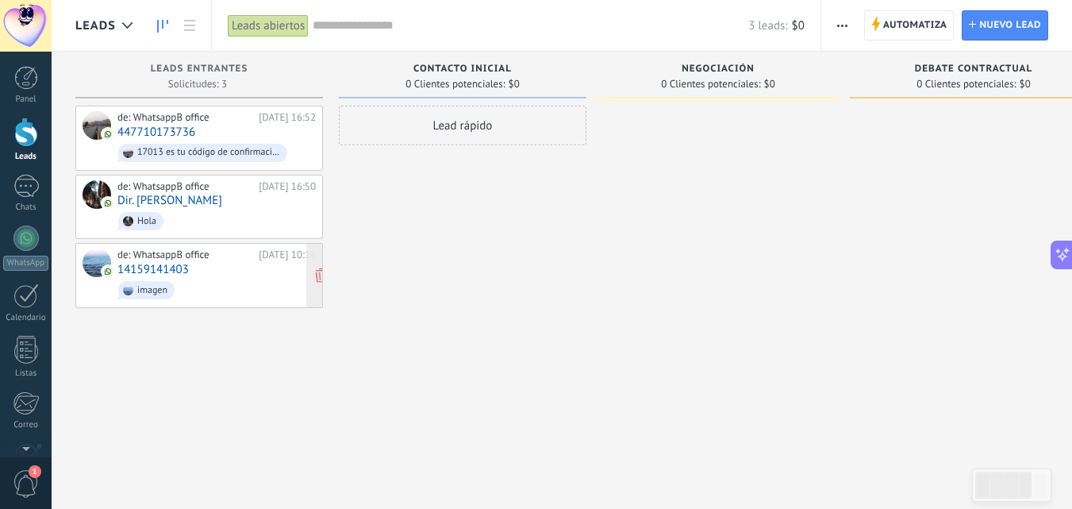
click at [213, 284] on span "imagen" at bounding box center [216, 290] width 198 height 25
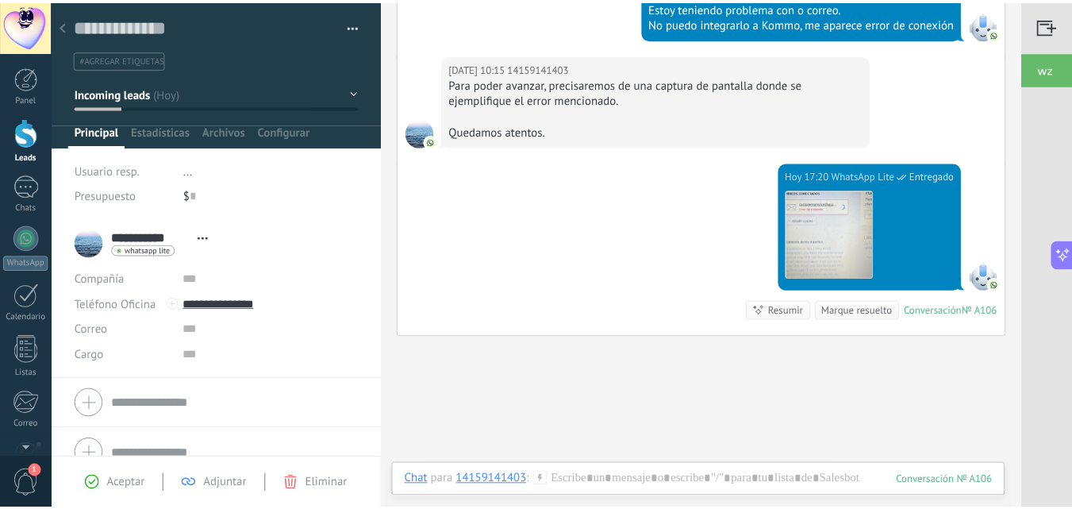
scroll to position [553, 0]
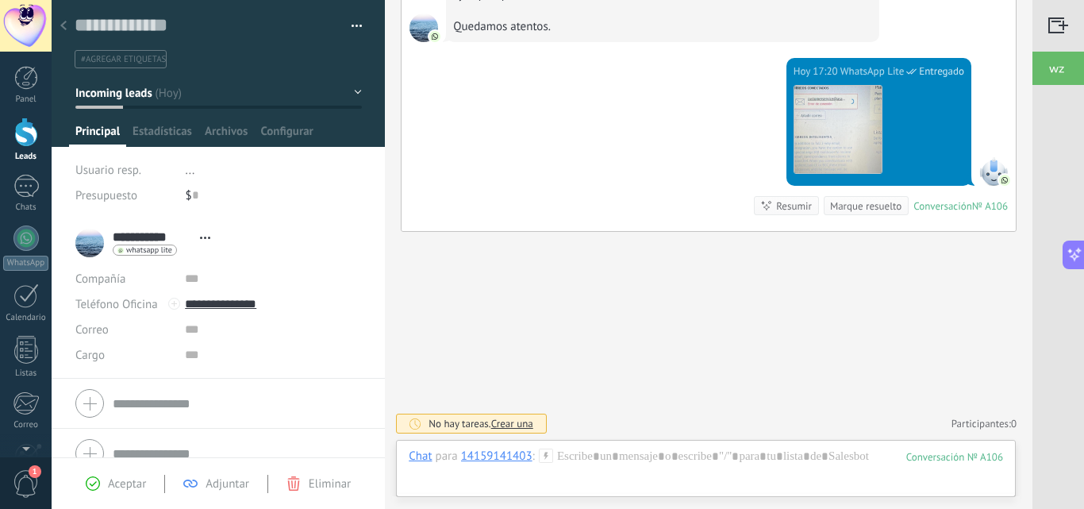
click at [69, 26] on div at bounding box center [63, 26] width 22 height 31
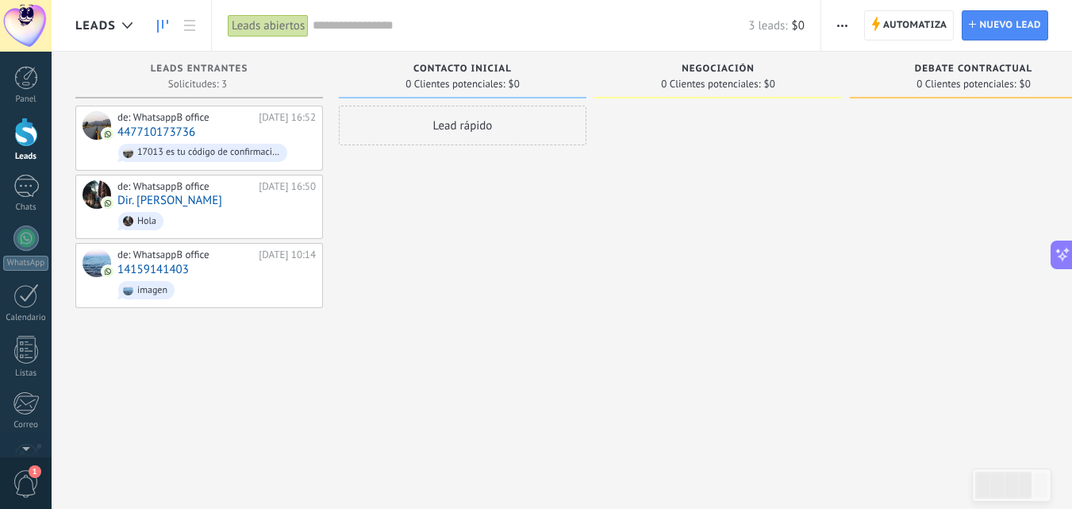
click at [37, 28] on div at bounding box center [26, 26] width 52 height 52
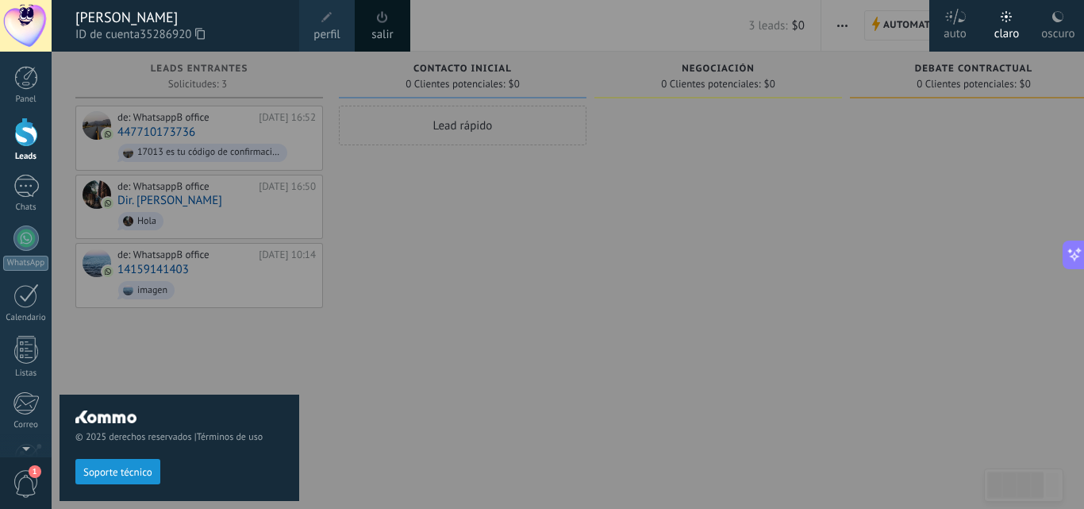
click at [30, 21] on div at bounding box center [26, 26] width 52 height 52
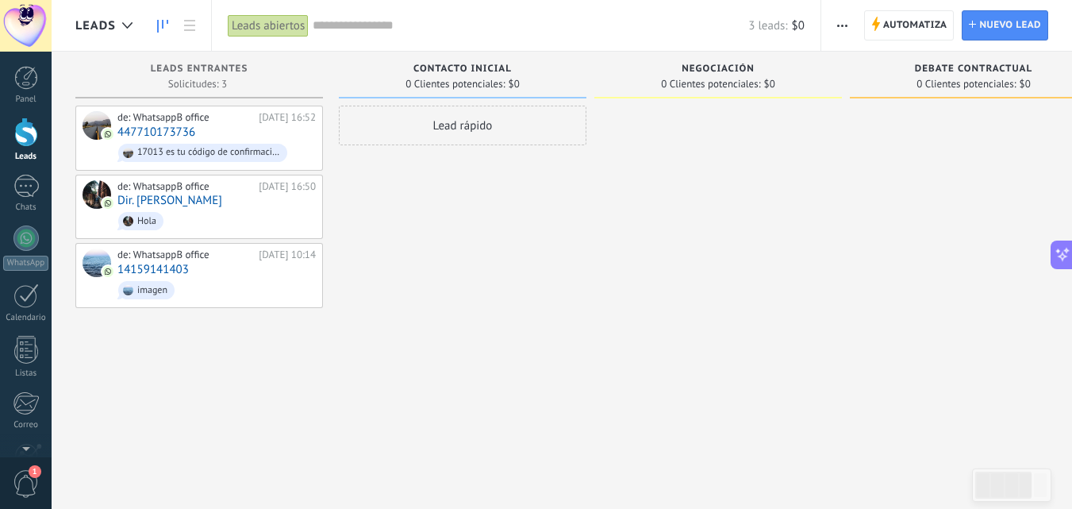
click at [30, 21] on div at bounding box center [26, 26] width 52 height 52
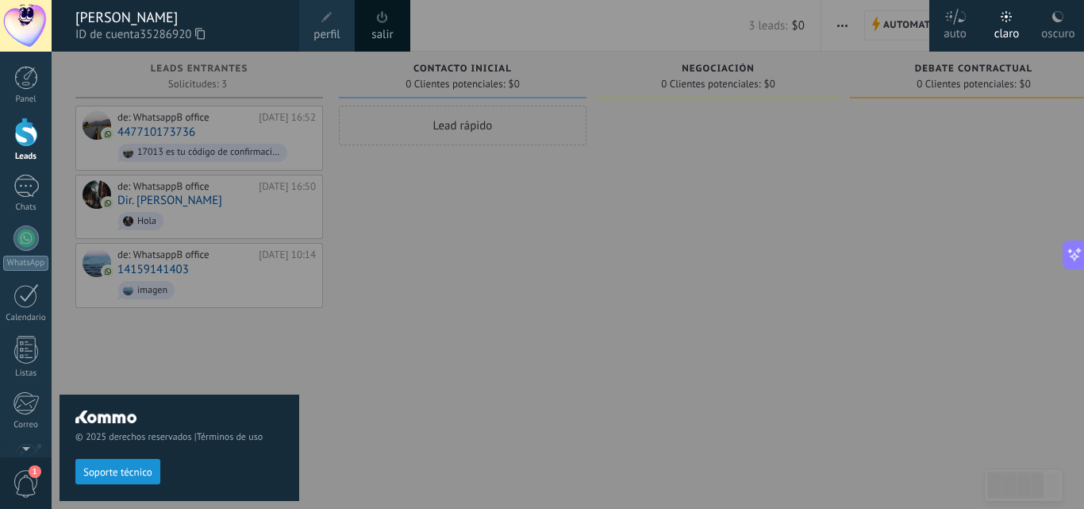
click at [334, 34] on span "perfil" at bounding box center [326, 34] width 26 height 17
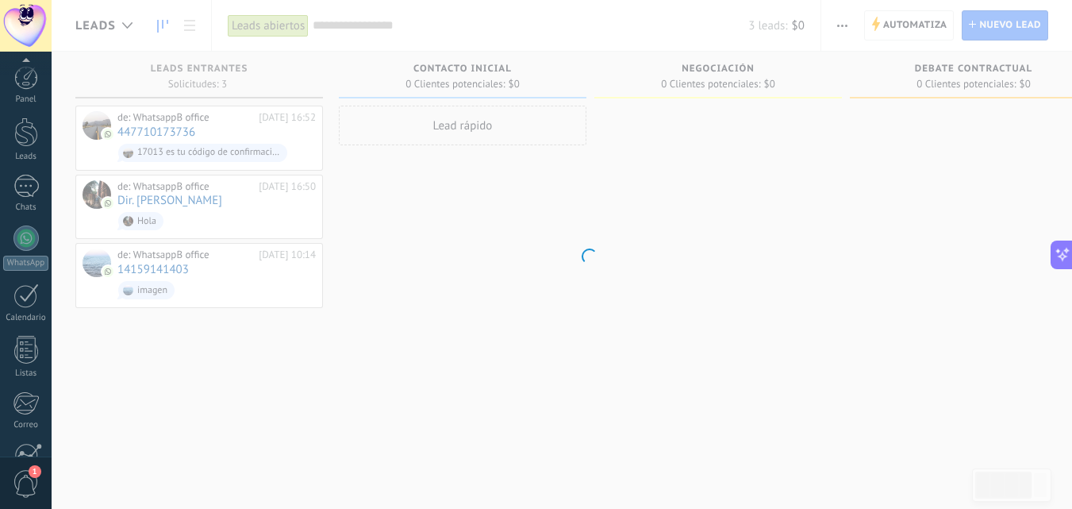
scroll to position [152, 0]
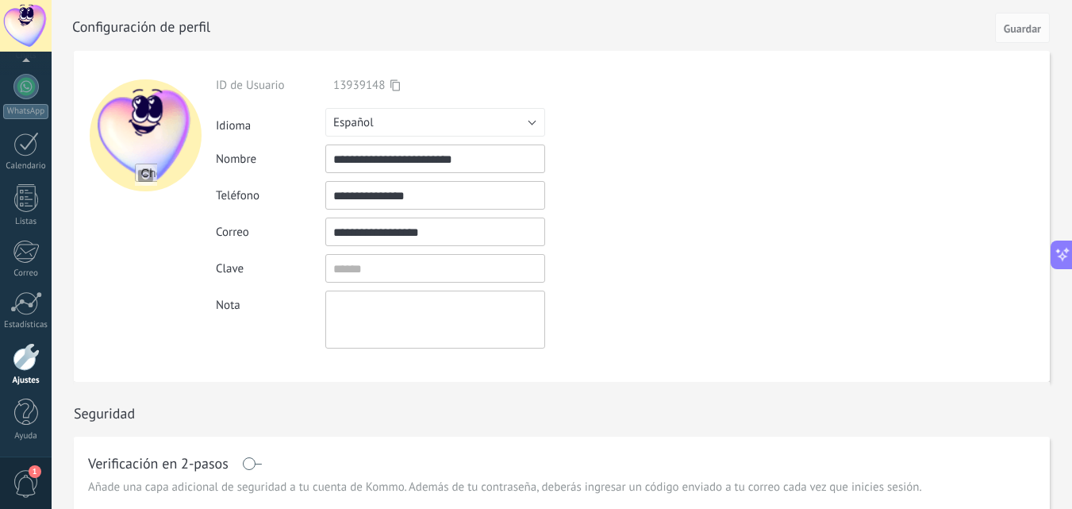
click at [146, 176] on input "file" at bounding box center [146, 174] width 22 height 22
type input "**********"
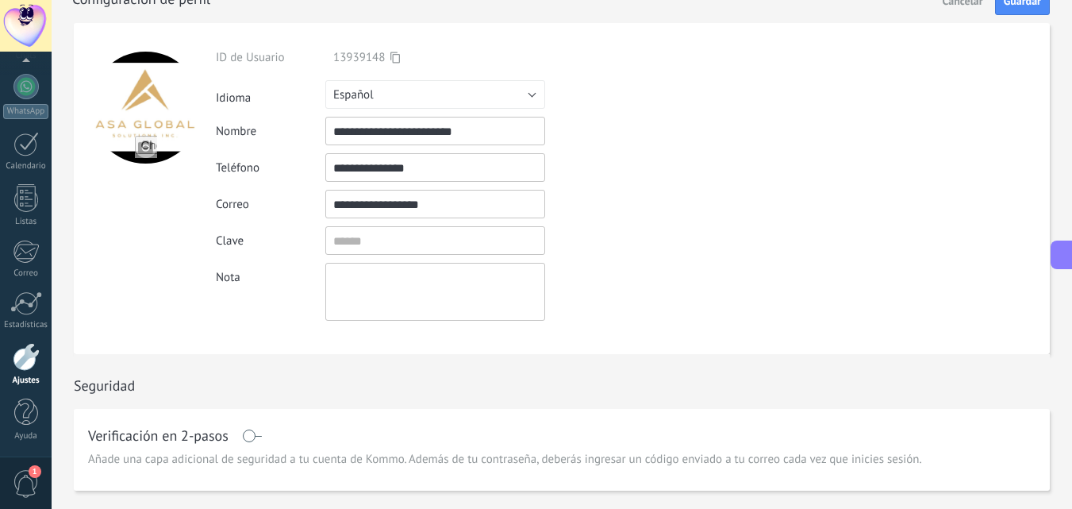
scroll to position [0, 0]
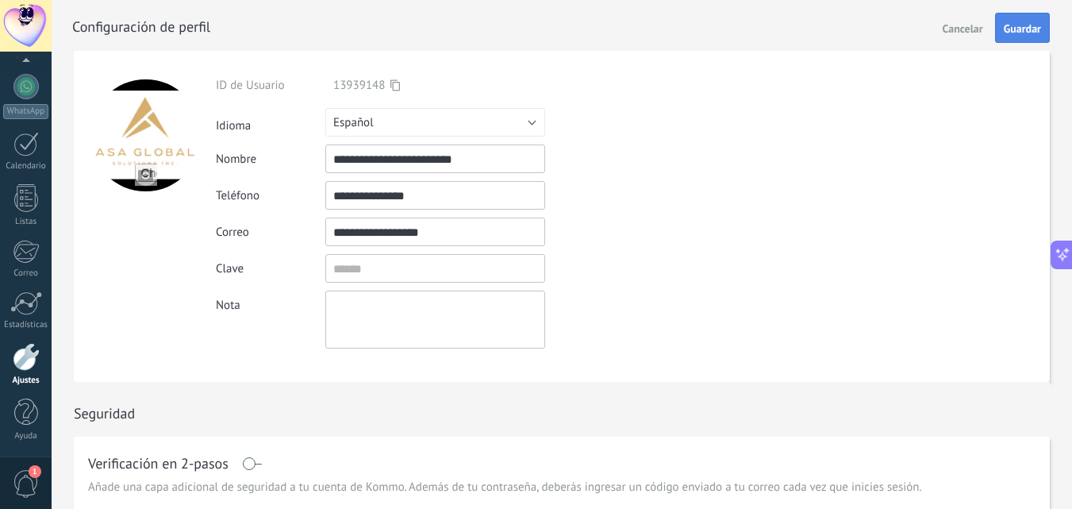
click at [1015, 23] on span "Guardar" at bounding box center [1022, 28] width 37 height 11
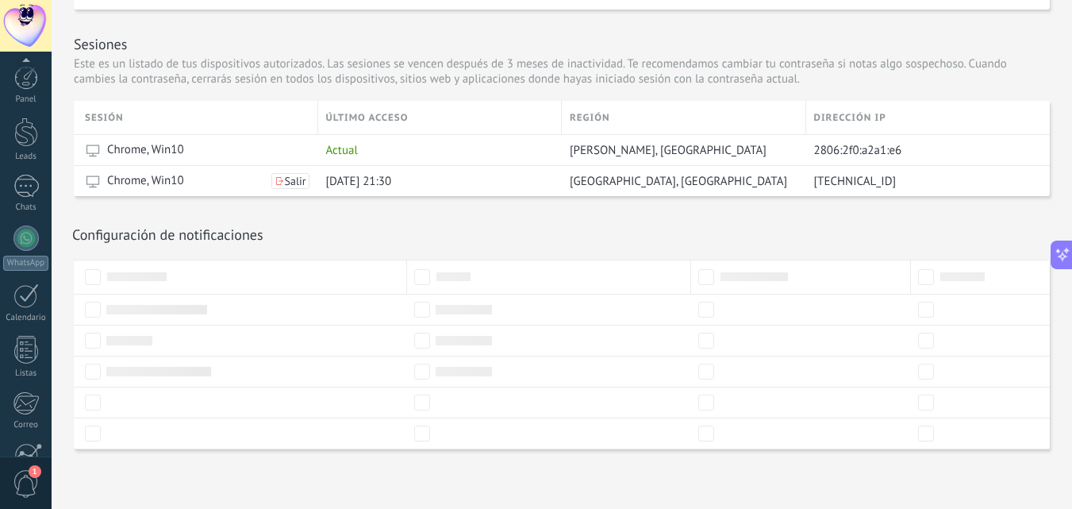
scroll to position [152, 0]
